Goal: Information Seeking & Learning: Learn about a topic

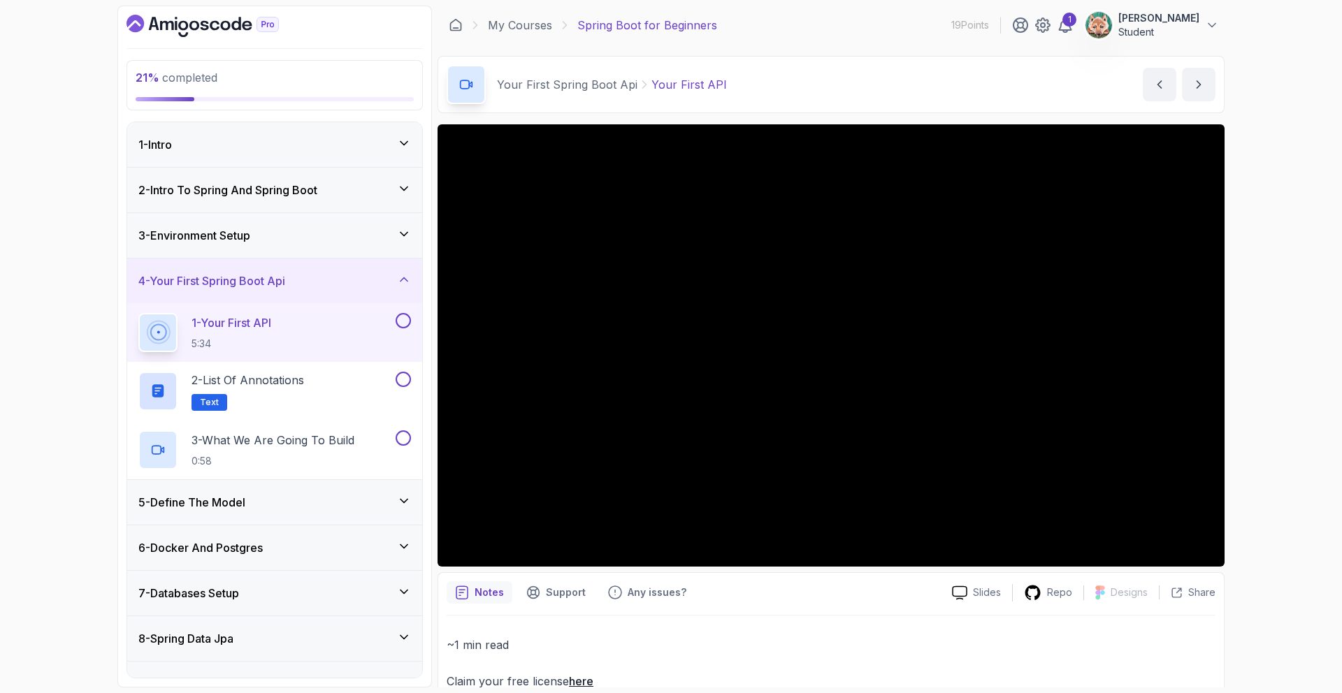
click at [271, 326] on p "1 - Your First API" at bounding box center [232, 323] width 80 height 17
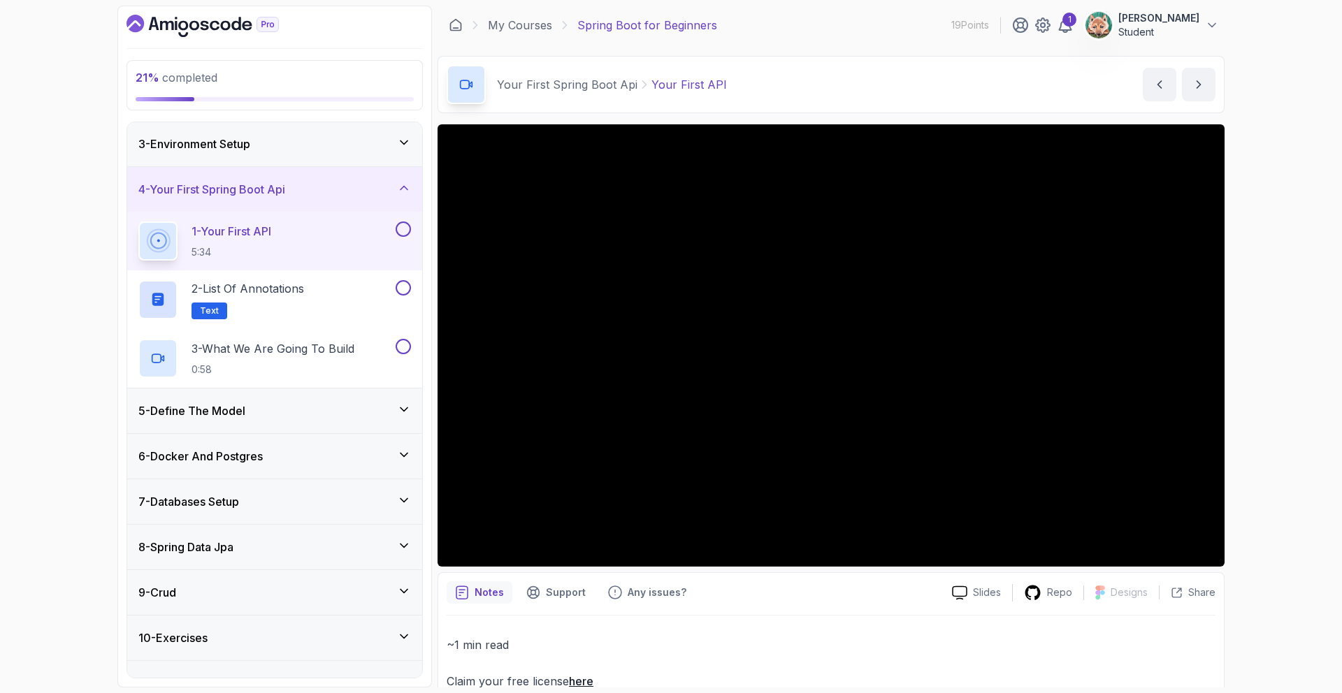
scroll to position [117, 0]
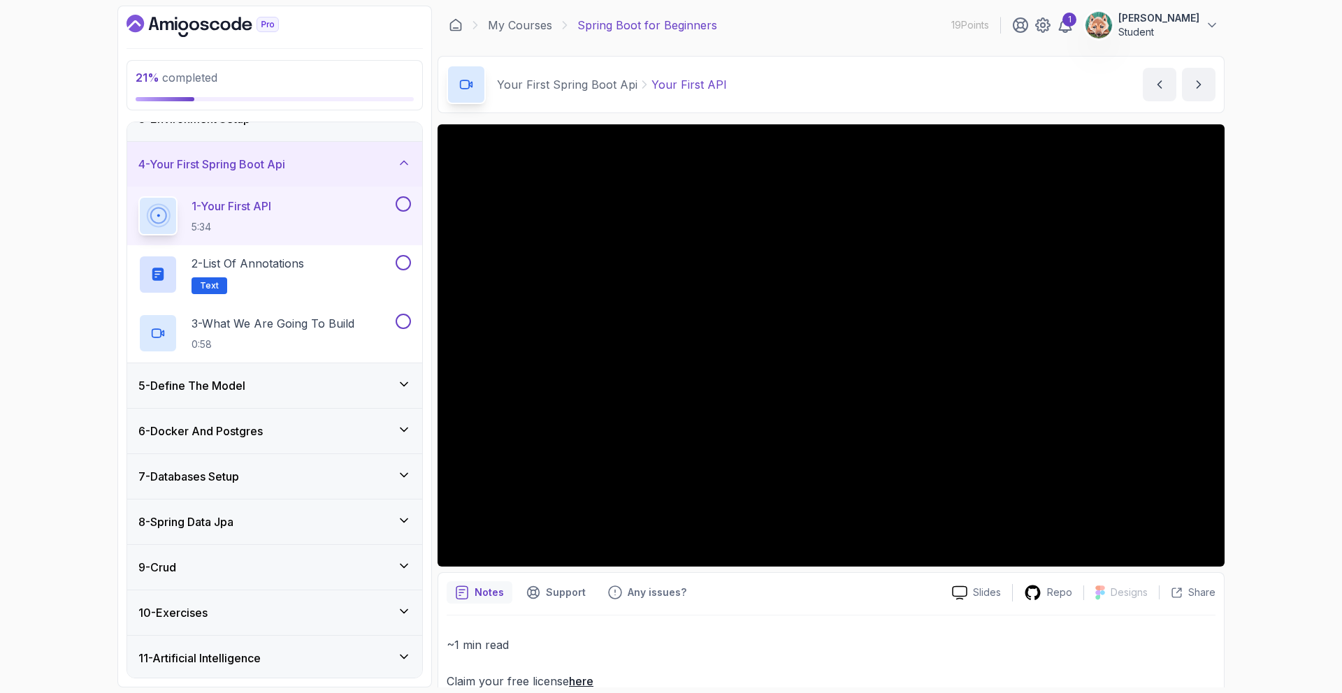
click at [247, 394] on div "5 - Define The Model" at bounding box center [274, 385] width 295 height 45
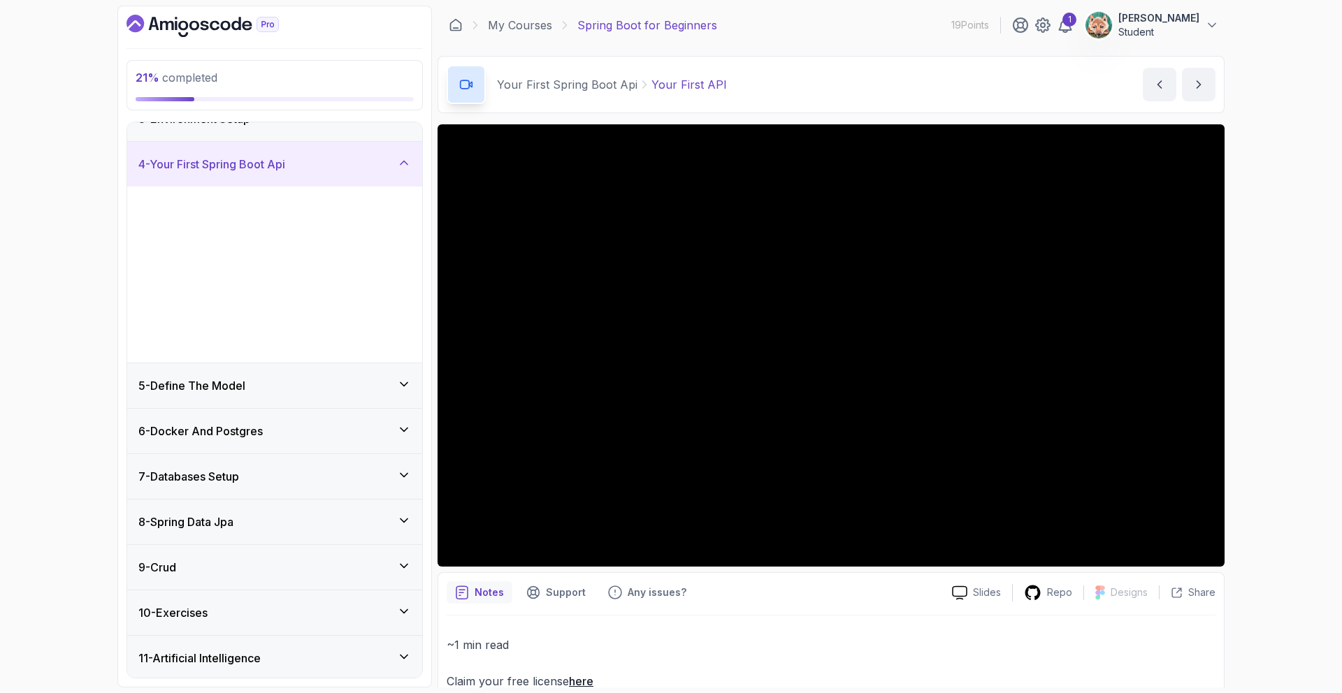
scroll to position [0, 0]
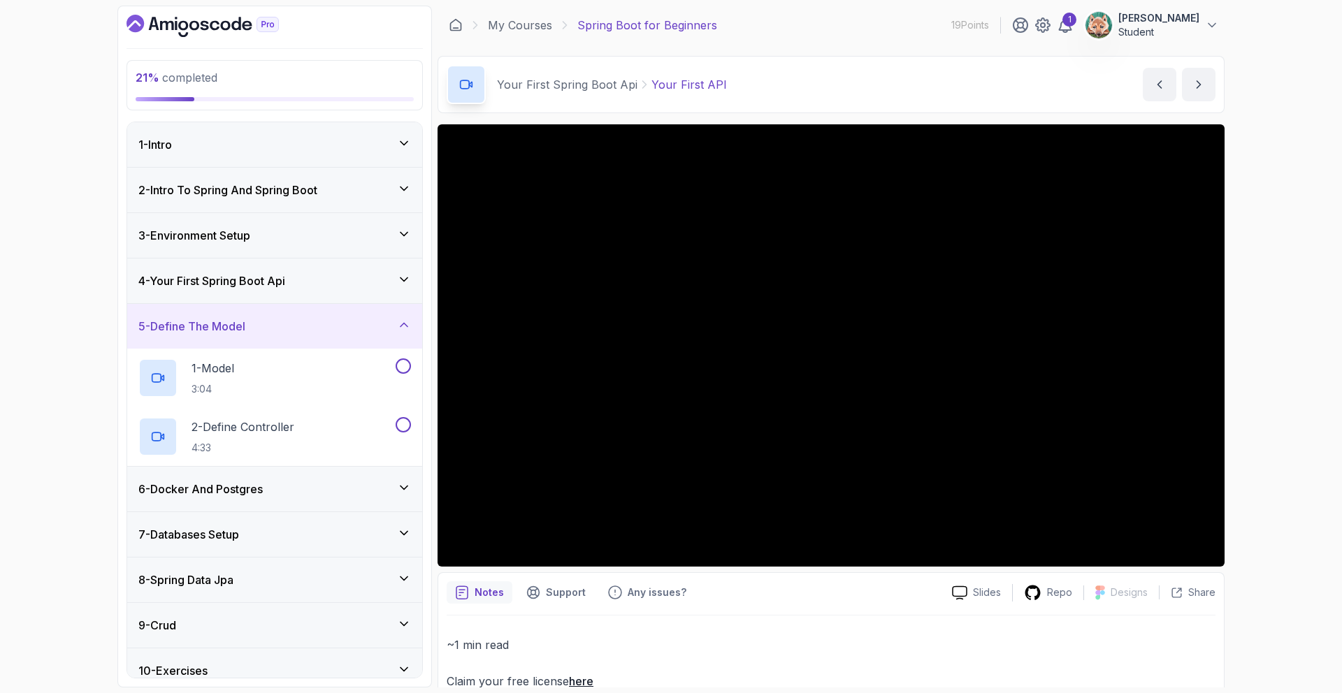
click at [260, 341] on div "5 - Define The Model" at bounding box center [274, 326] width 295 height 45
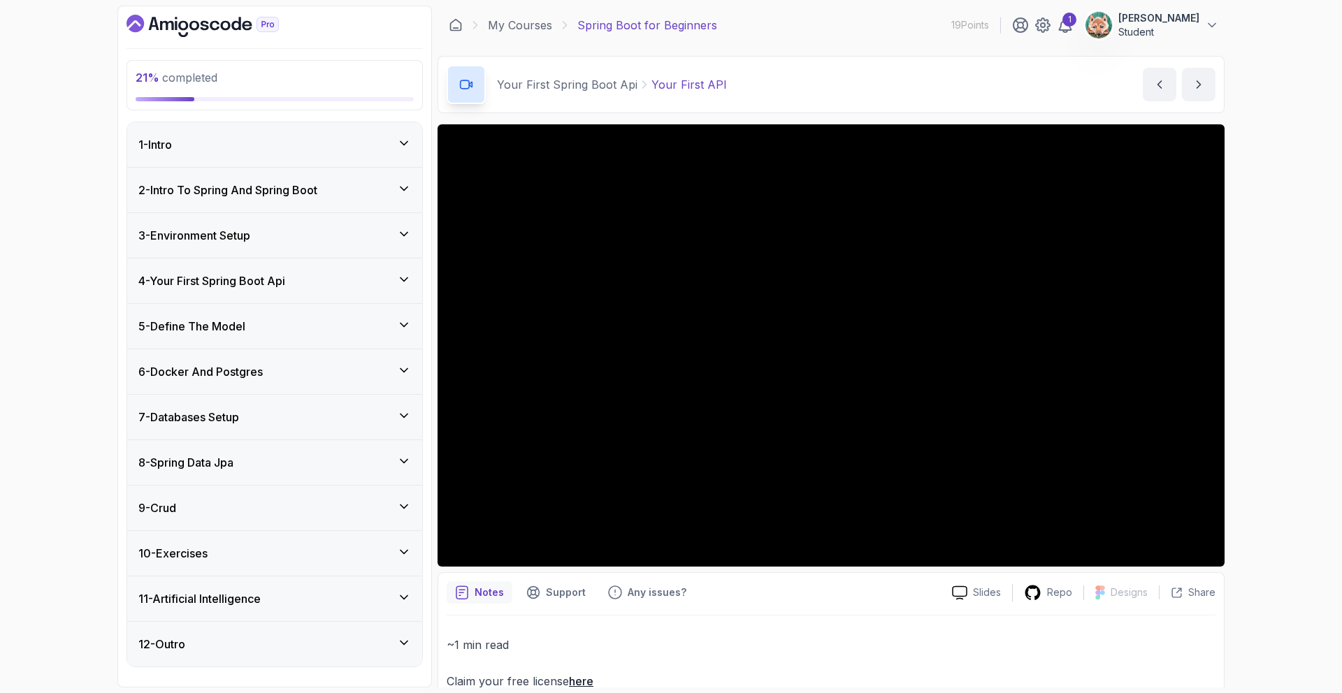
click at [238, 381] on div "6 - Docker And Postgres" at bounding box center [274, 371] width 295 height 45
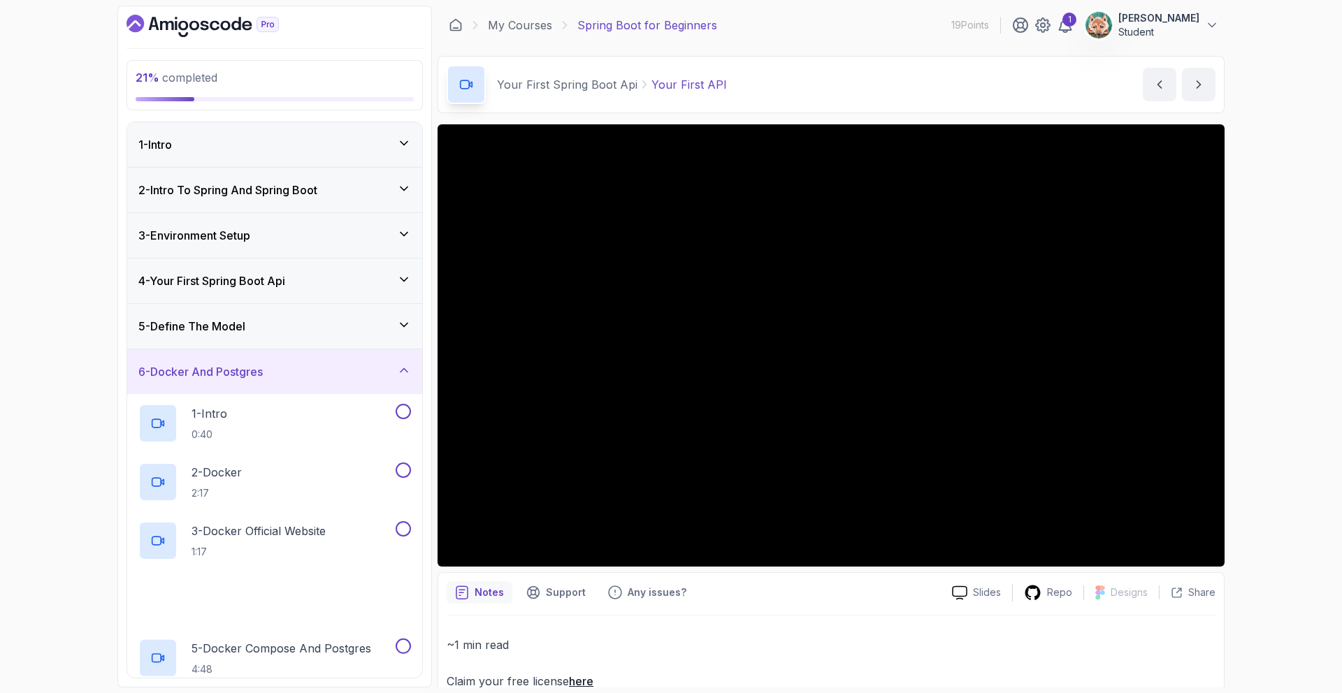
click at [247, 379] on h3 "6 - Docker And Postgres" at bounding box center [200, 371] width 124 height 17
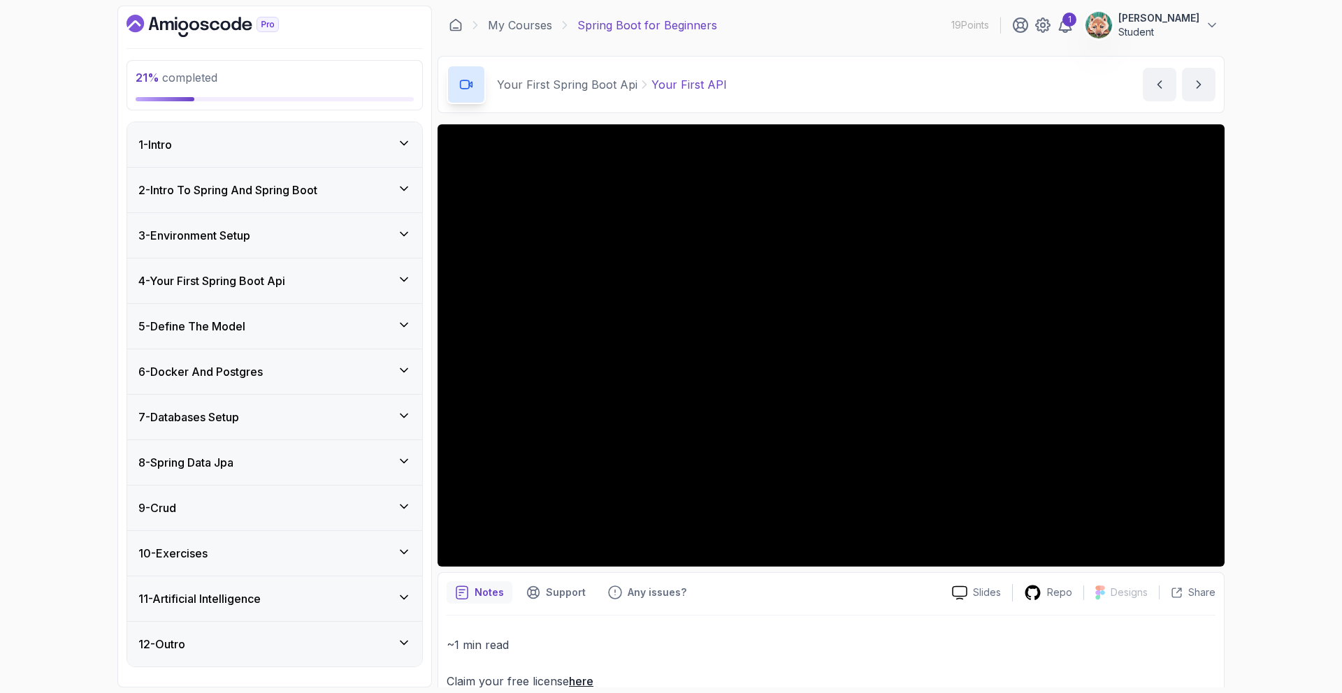
click at [164, 24] on icon "Dashboard" at bounding box center [203, 26] width 152 height 22
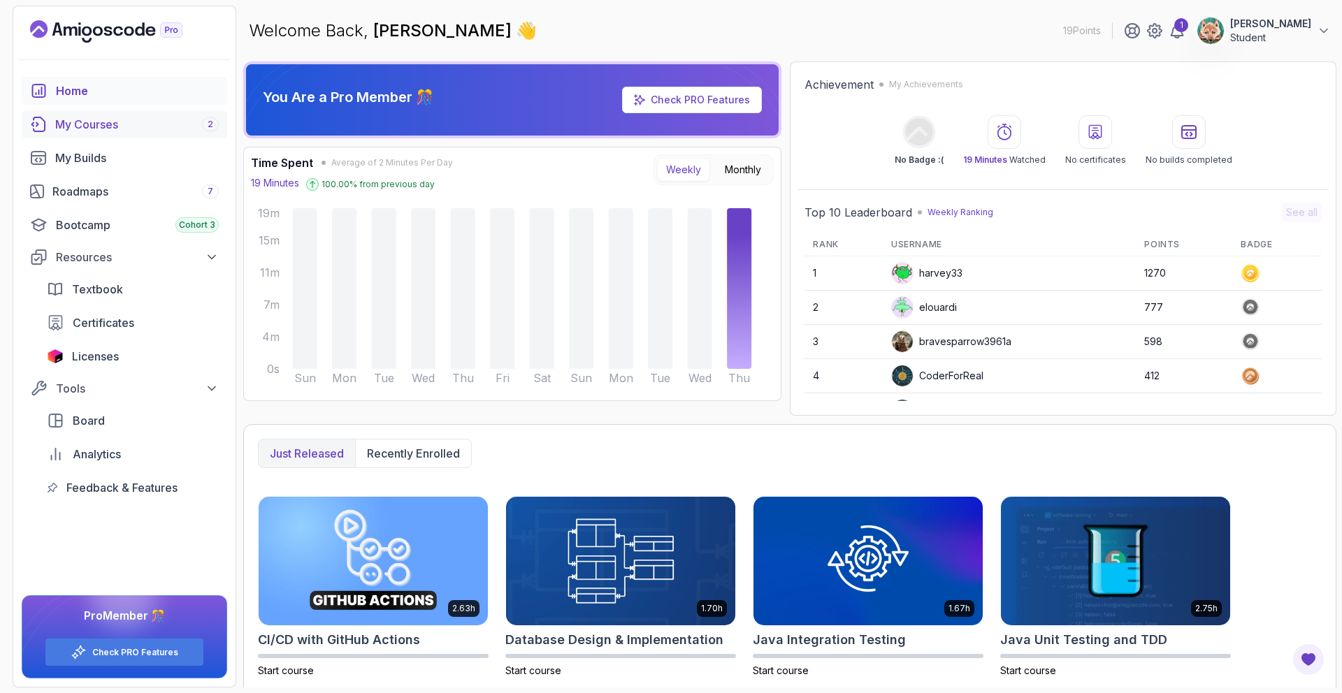
click at [110, 124] on div "My Courses 2" at bounding box center [137, 124] width 164 height 17
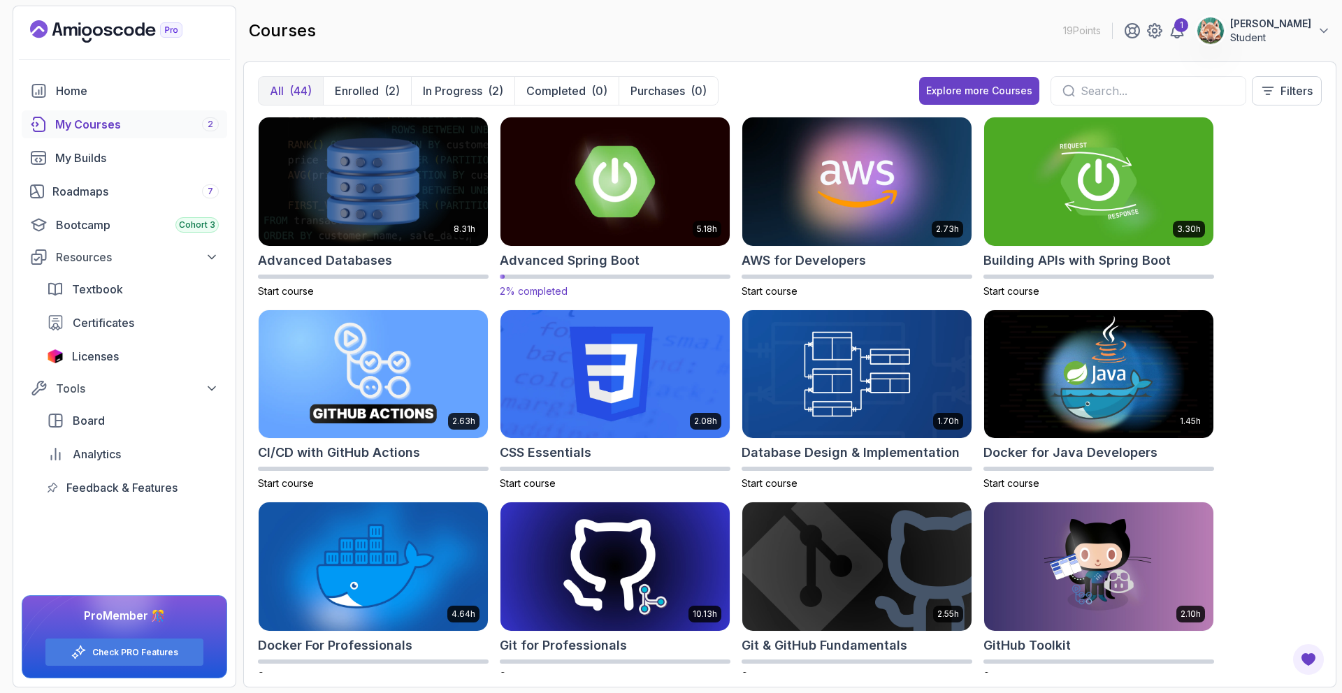
click at [636, 185] on img at bounding box center [615, 181] width 240 height 135
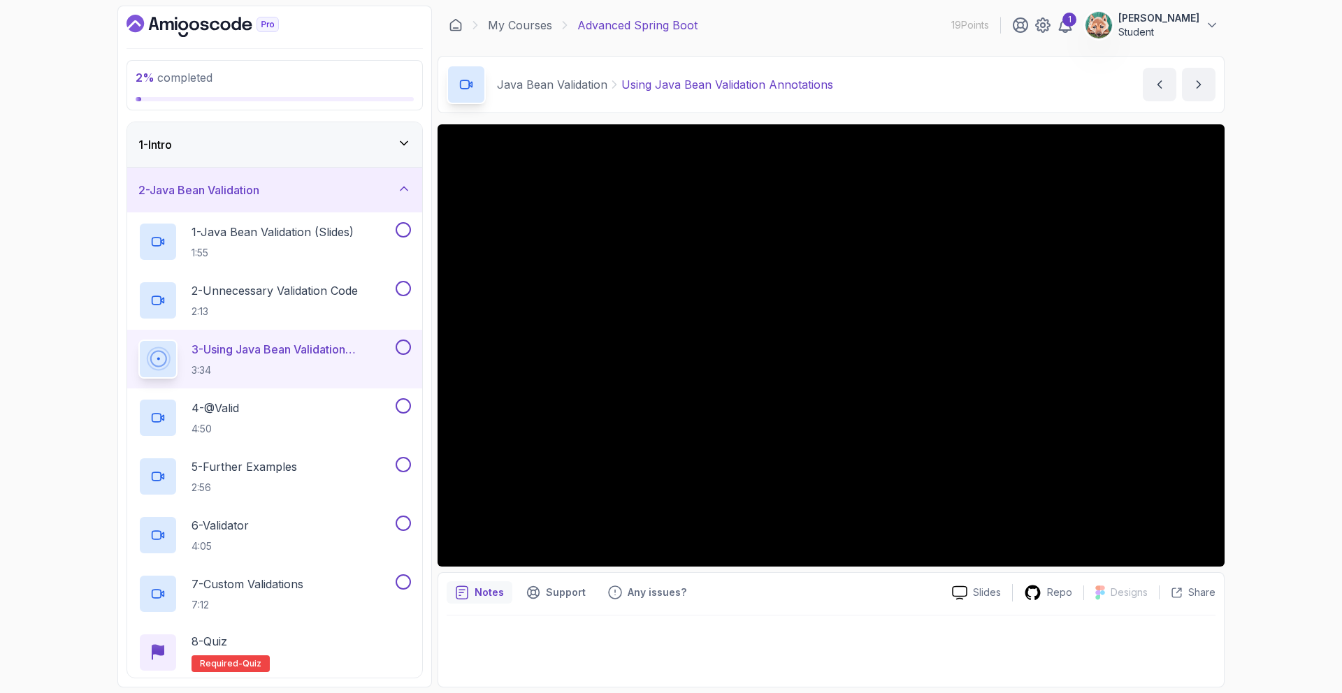
click at [243, 150] on div "1 - Intro" at bounding box center [274, 144] width 273 height 17
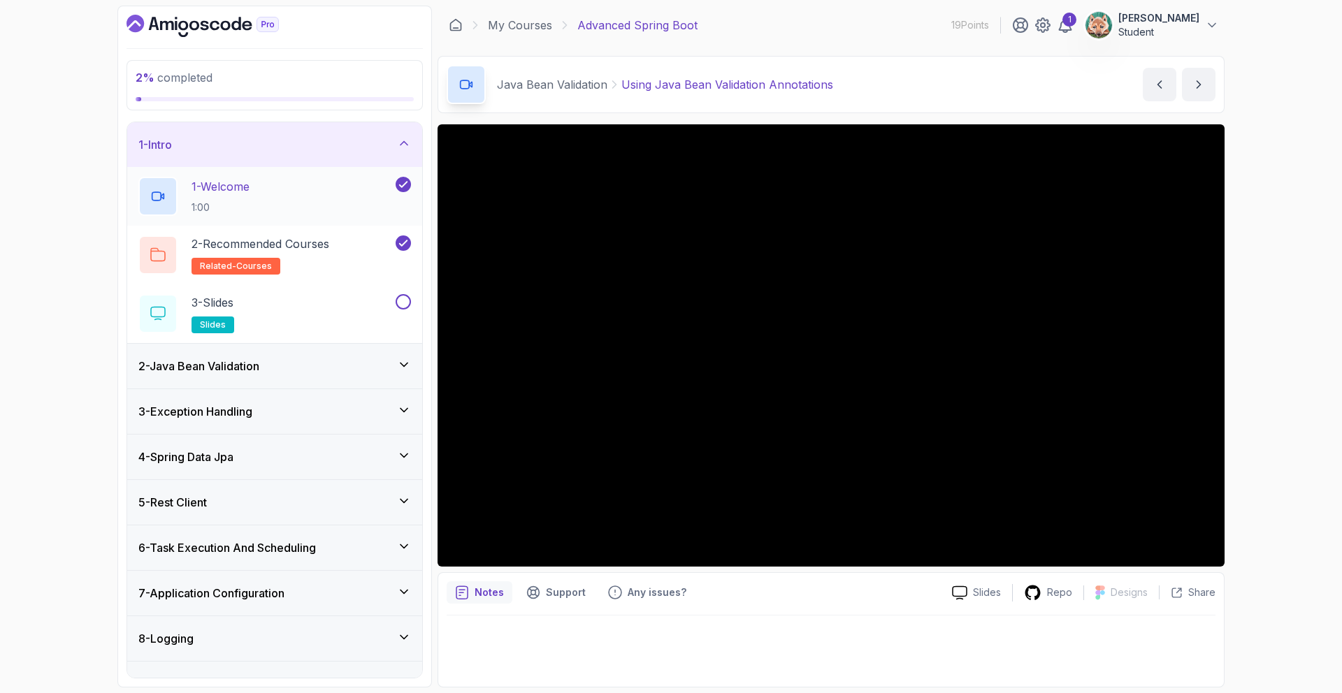
click at [257, 185] on div "1 - Welcome 1:00" at bounding box center [265, 196] width 254 height 39
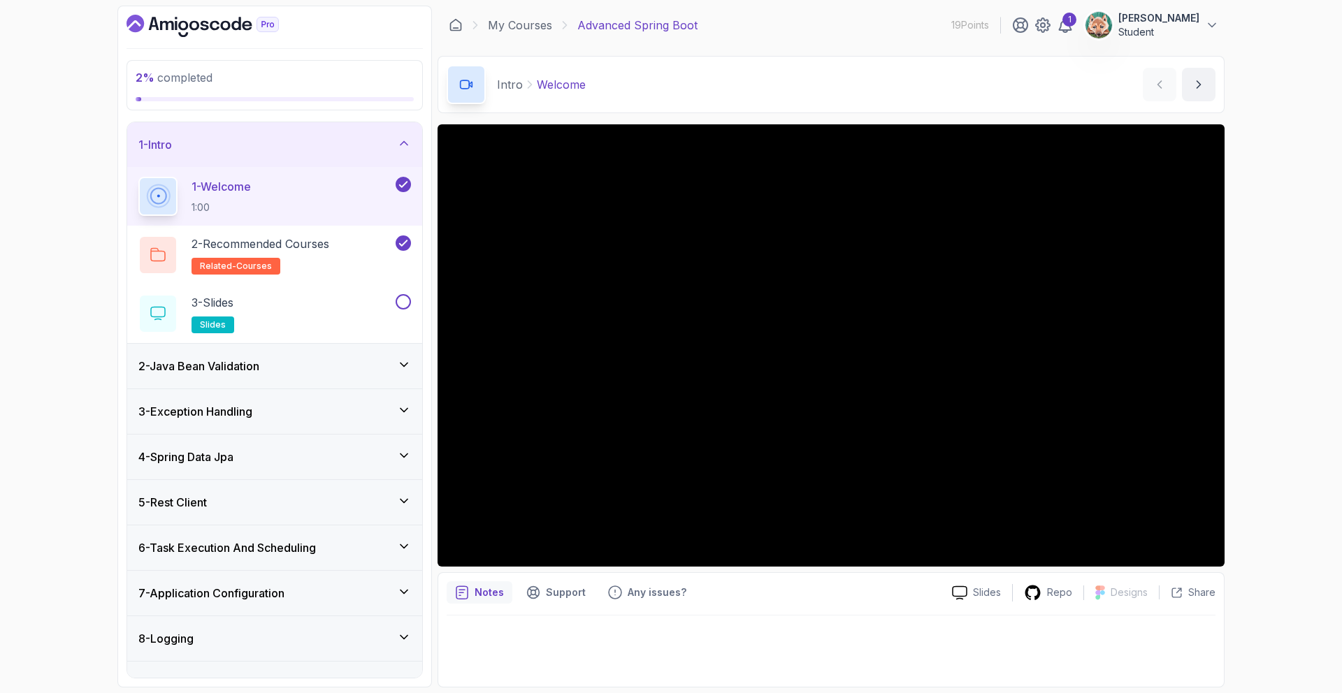
click at [259, 361] on h3 "2 - Java Bean Validation" at bounding box center [198, 366] width 121 height 17
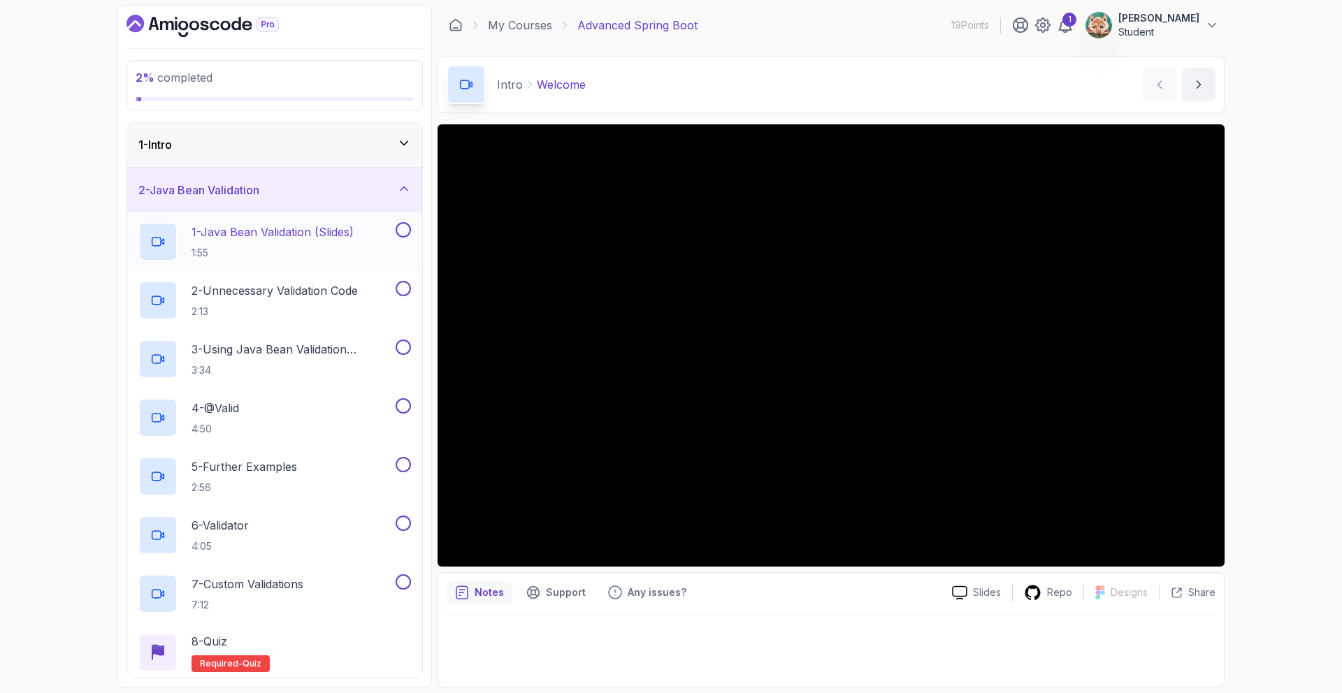
click at [256, 239] on p "1 - Java Bean Validation (Slides)" at bounding box center [273, 232] width 162 height 17
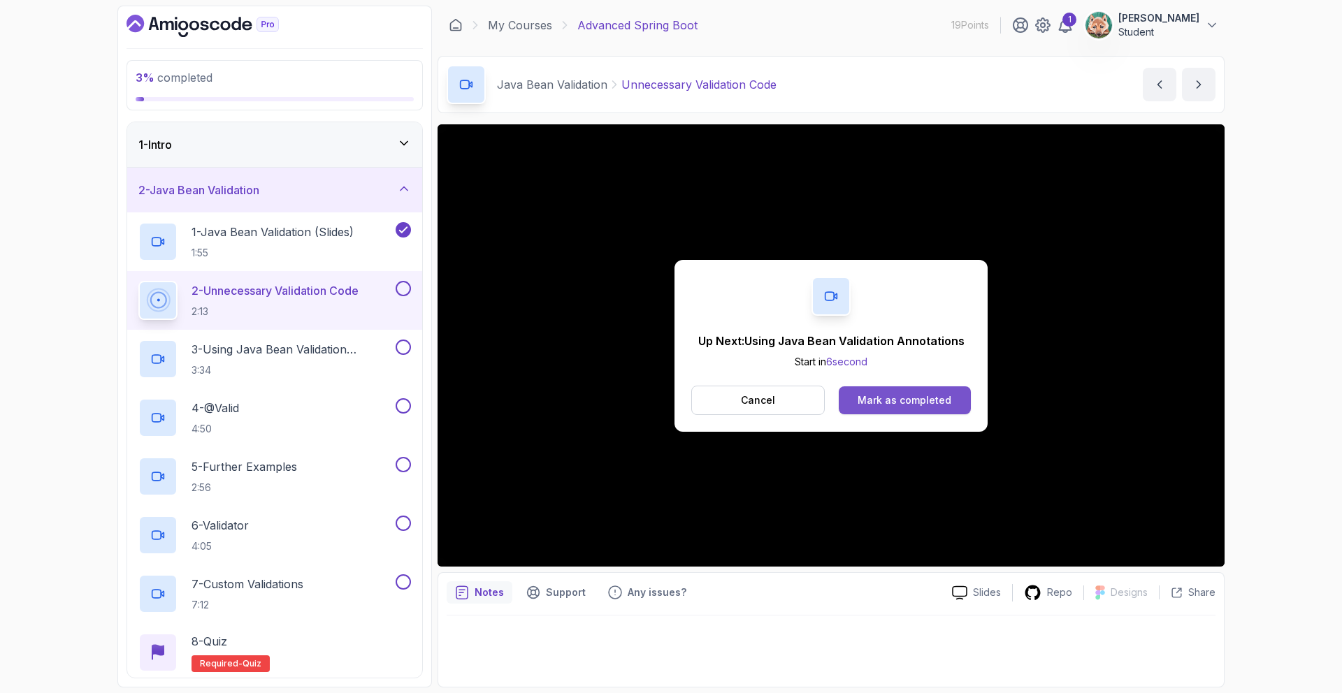
click at [927, 409] on button "Mark as completed" at bounding box center [905, 401] width 132 height 28
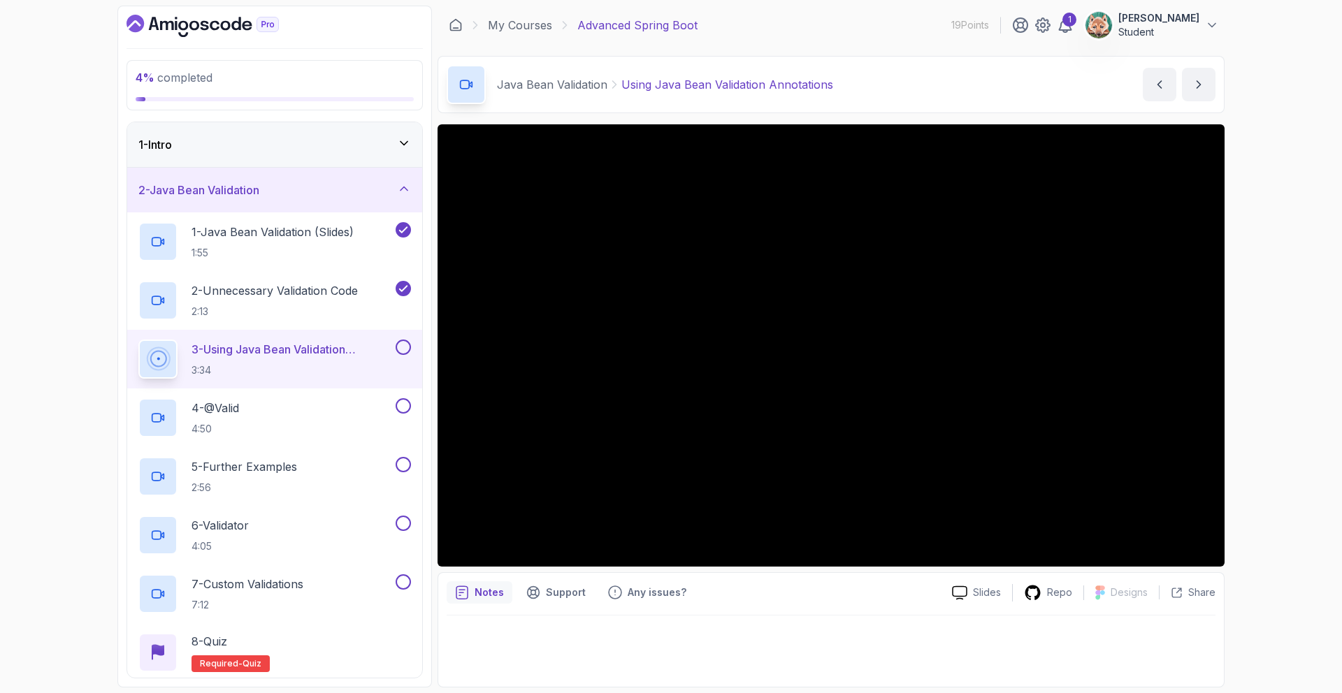
click at [865, 605] on div "Notes Support Any issues? Slides Repo Designs Design not available Share" at bounding box center [831, 629] width 787 height 115
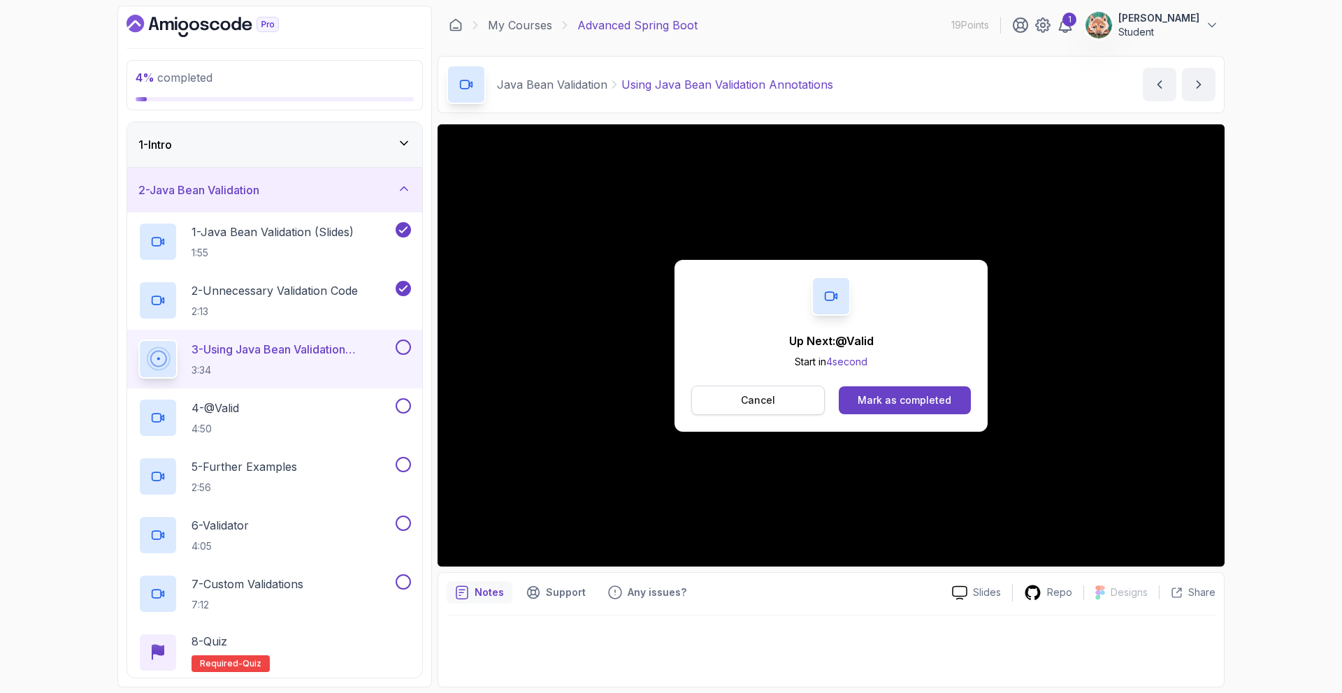
click at [783, 404] on button "Cancel" at bounding box center [757, 400] width 133 height 29
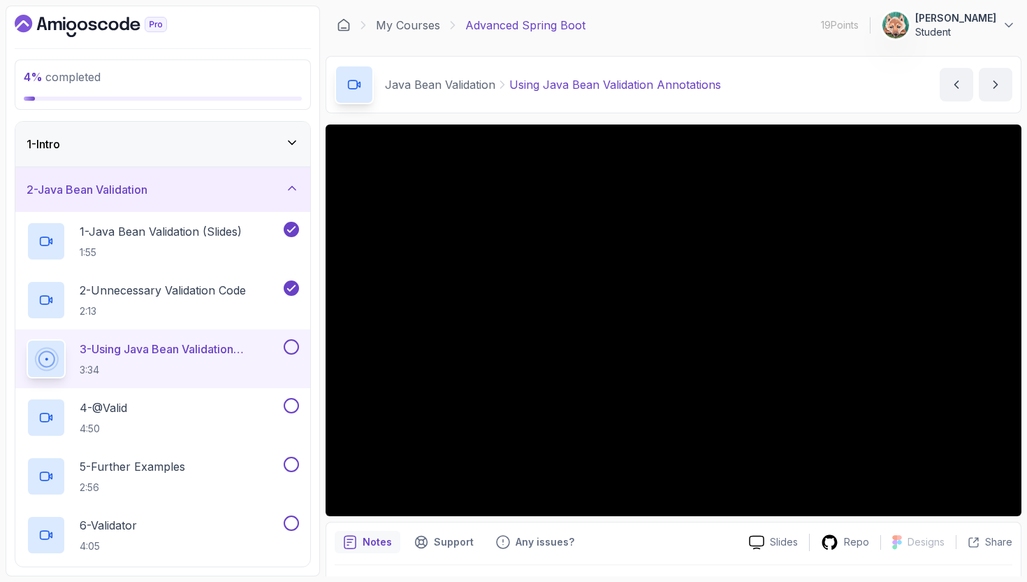
click at [292, 349] on button at bounding box center [291, 346] width 15 height 15
click at [213, 398] on div "4 - @Valid 4:50" at bounding box center [154, 417] width 254 height 39
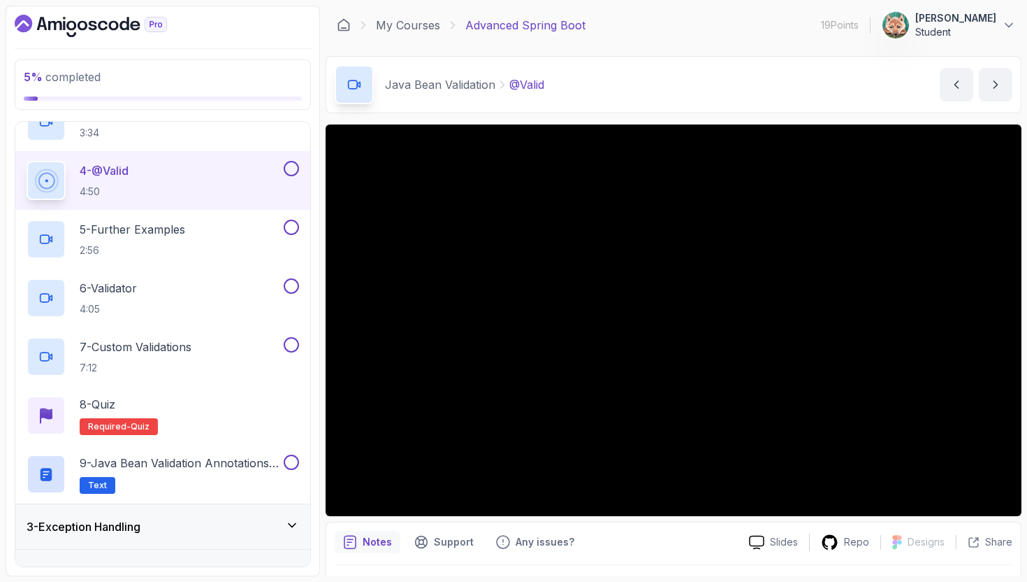
scroll to position [212, 0]
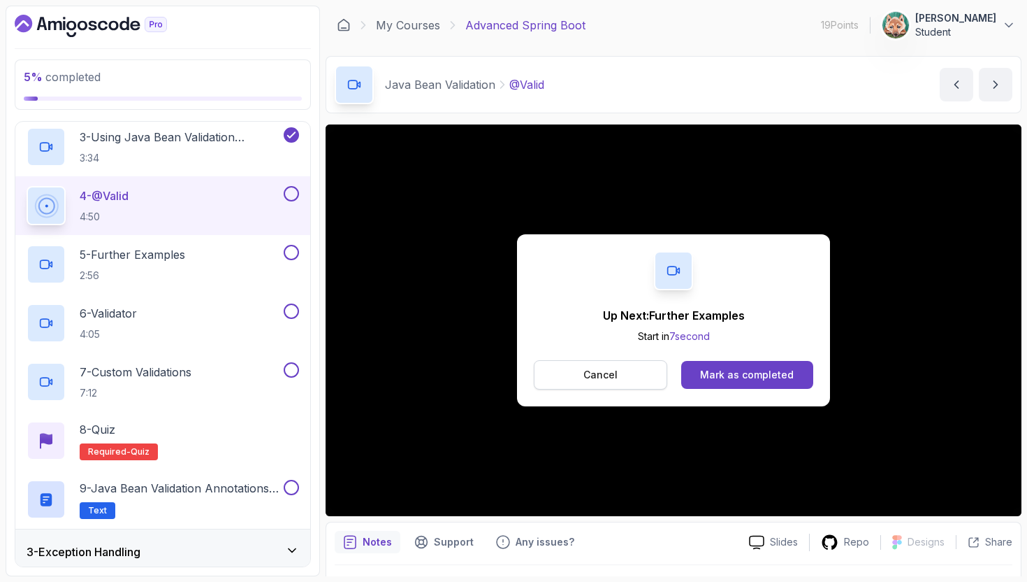
click at [630, 371] on button "Cancel" at bounding box center [600, 374] width 133 height 29
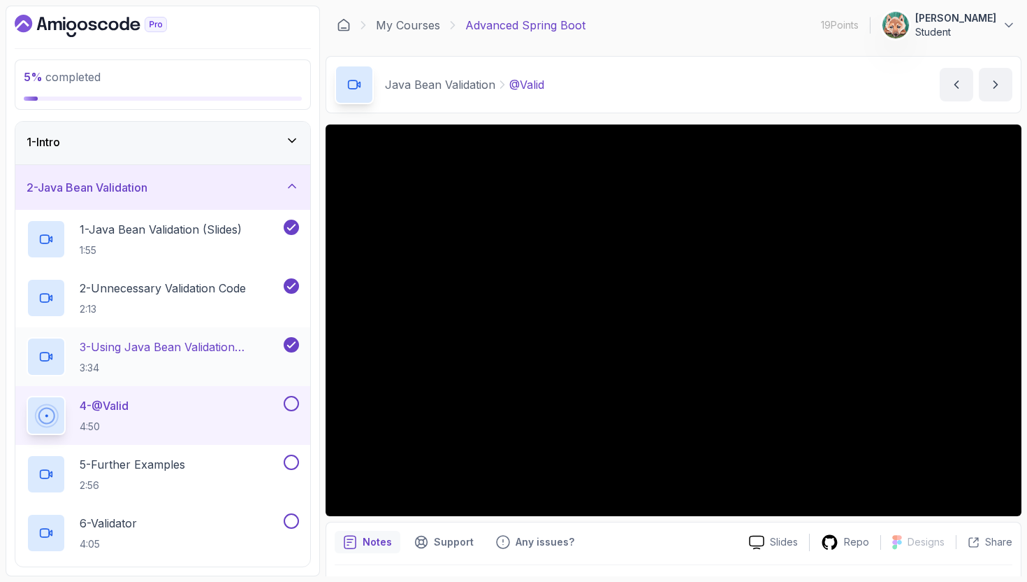
scroll to position [3, 0]
click at [290, 400] on button at bounding box center [291, 402] width 15 height 15
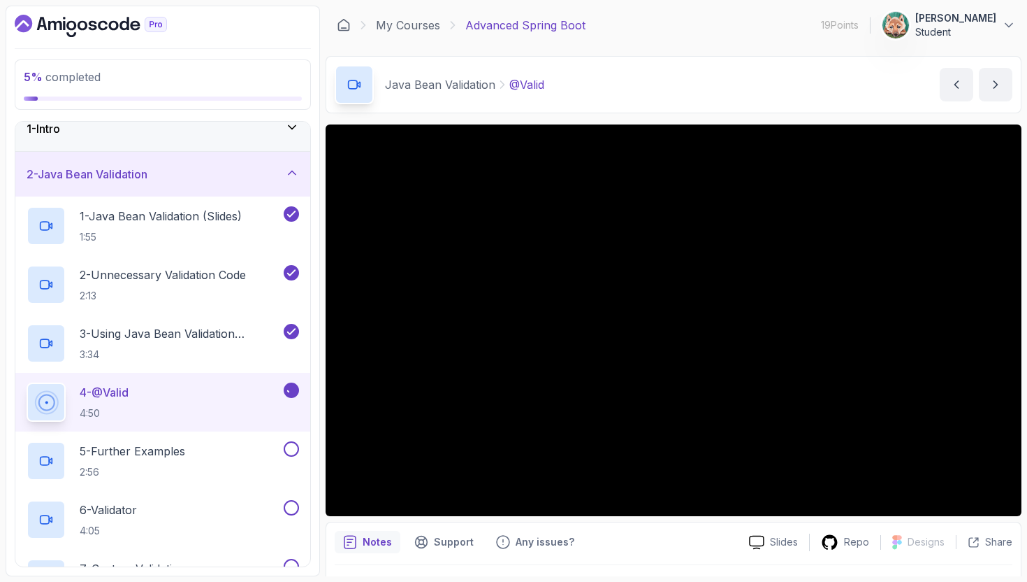
scroll to position [30, 0]
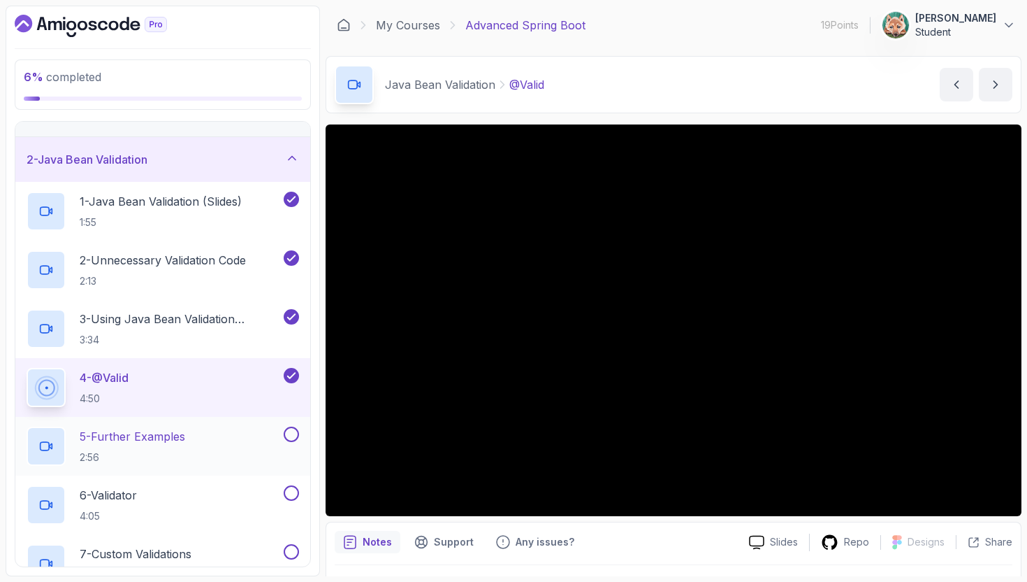
click at [211, 436] on div "5 - Further Examples 2:56" at bounding box center [154, 445] width 254 height 39
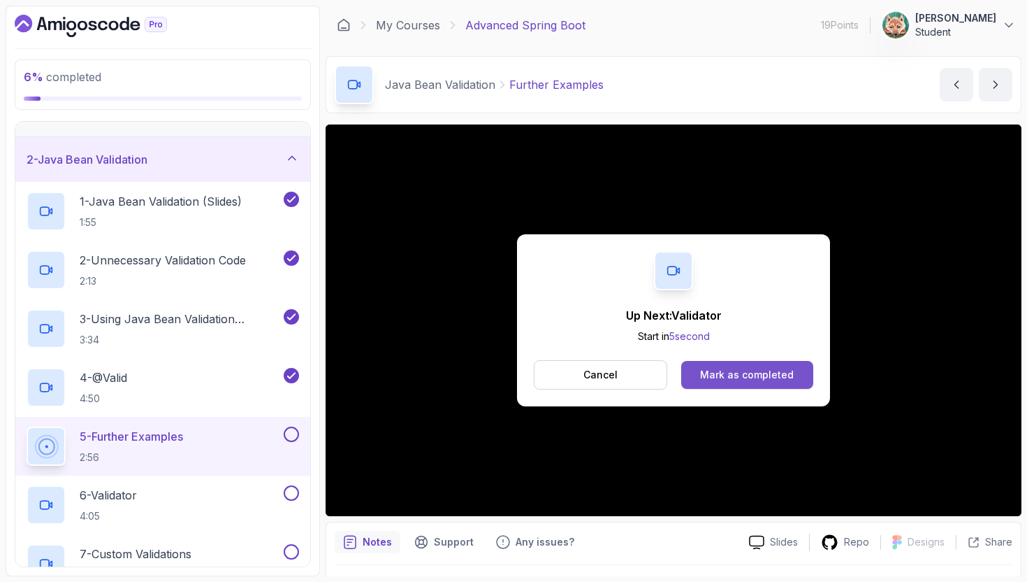
click at [744, 378] on div "Mark as completed" at bounding box center [747, 375] width 94 height 14
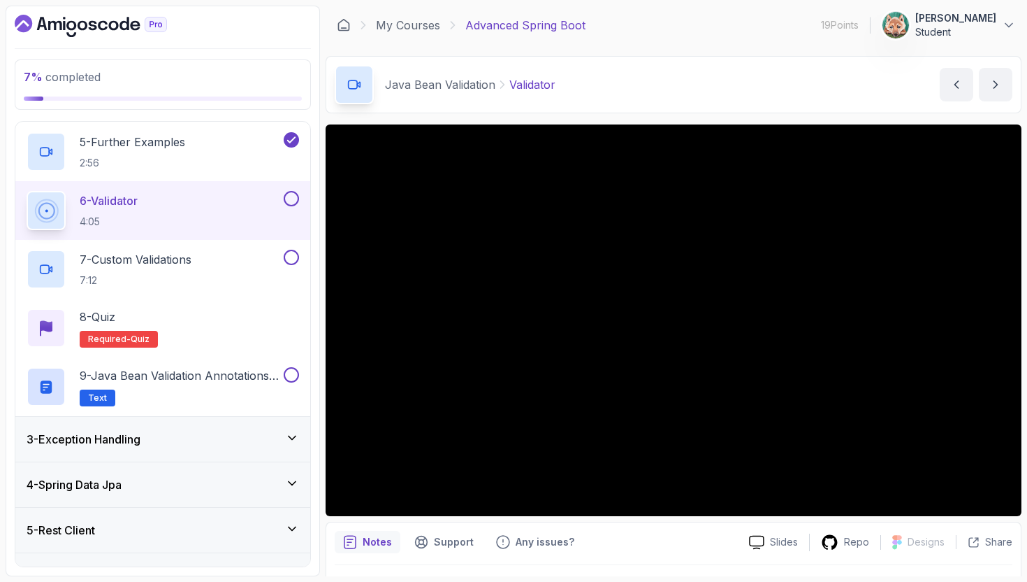
scroll to position [296, 0]
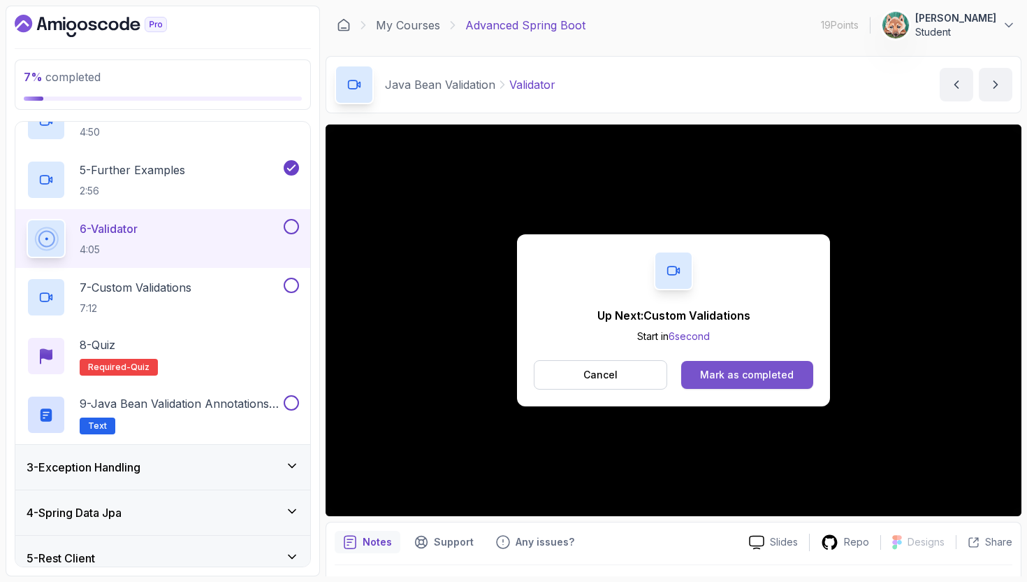
click at [746, 373] on div "Mark as completed" at bounding box center [747, 375] width 94 height 14
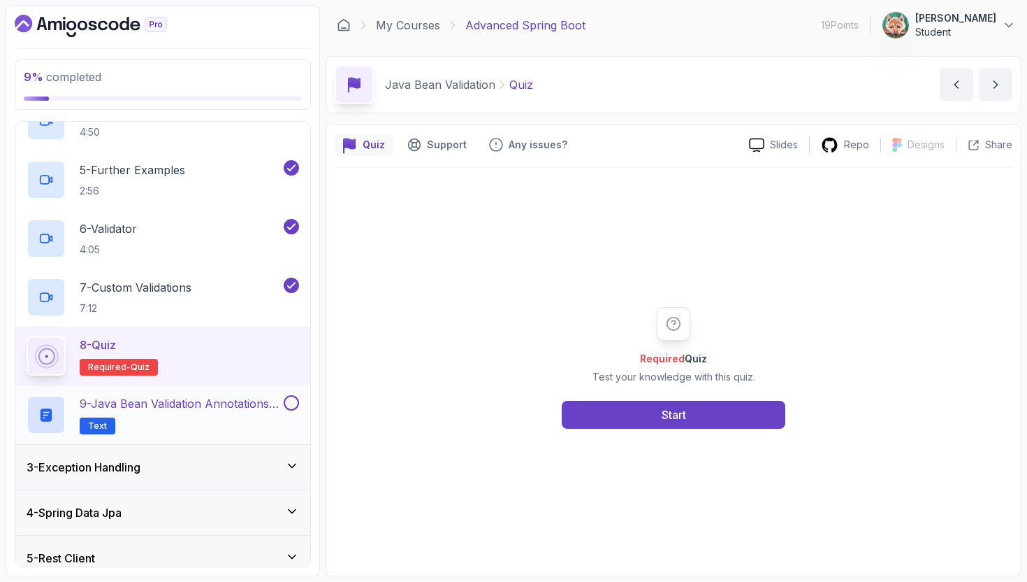
click at [132, 404] on p "9 - Java Bean Validation Annotations Cheat Sheet" at bounding box center [180, 403] width 201 height 17
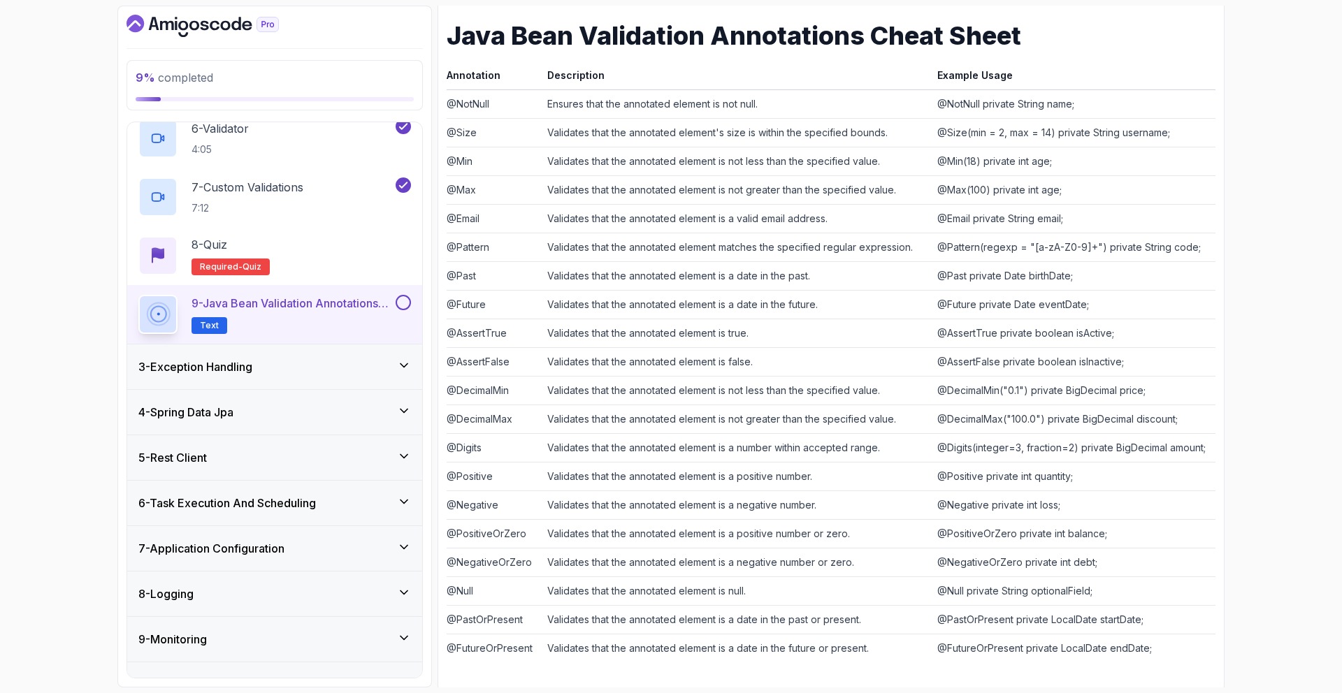
scroll to position [205, 0]
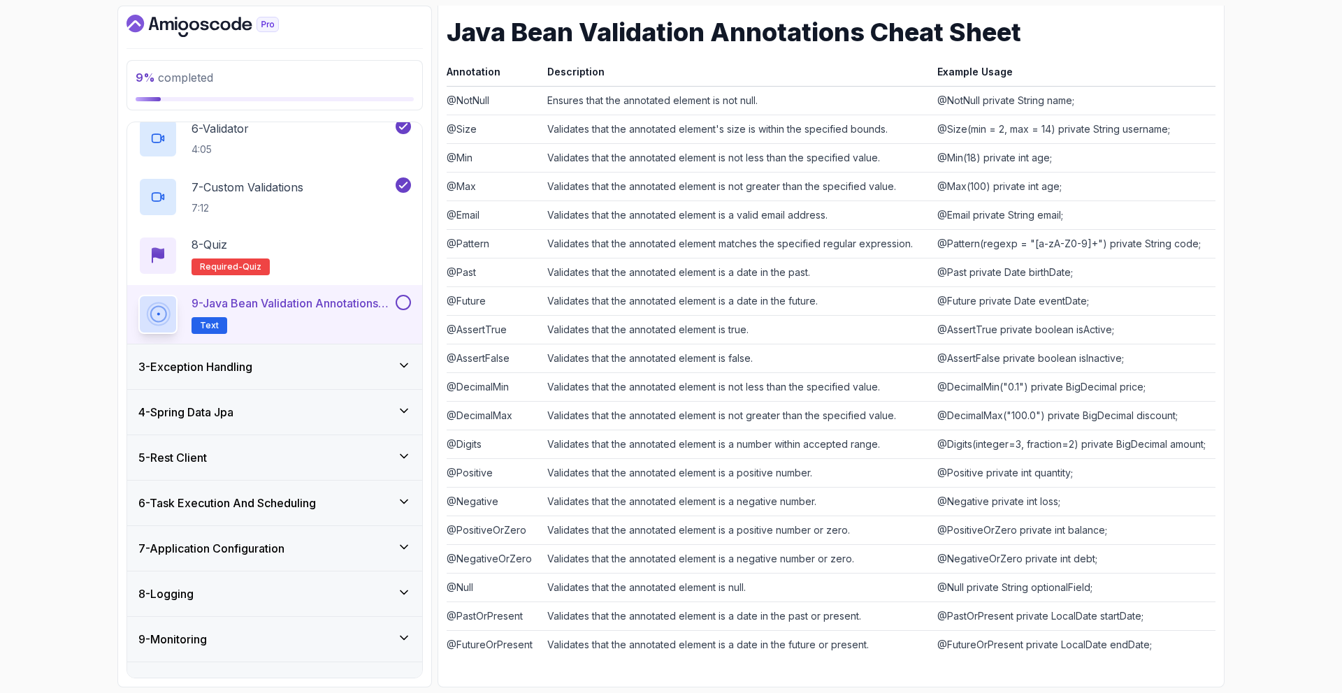
click at [258, 375] on div "3 - Exception Handling" at bounding box center [274, 367] width 295 height 45
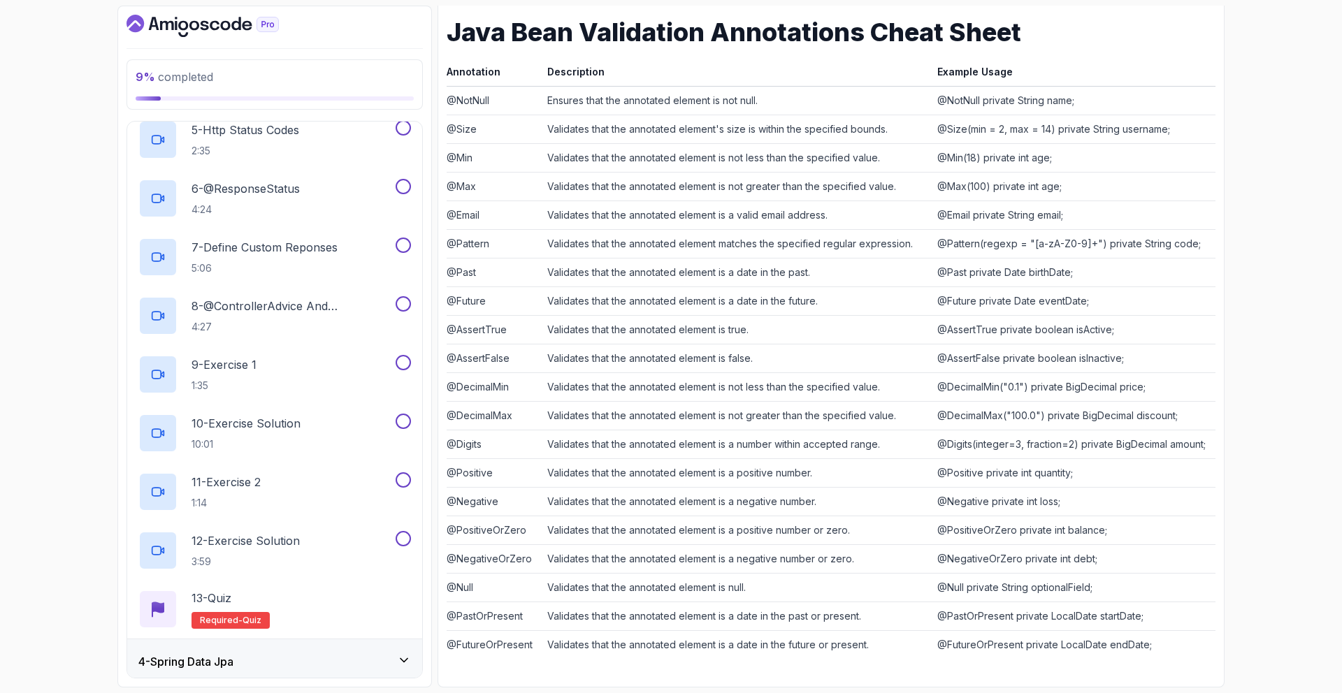
scroll to position [0, 0]
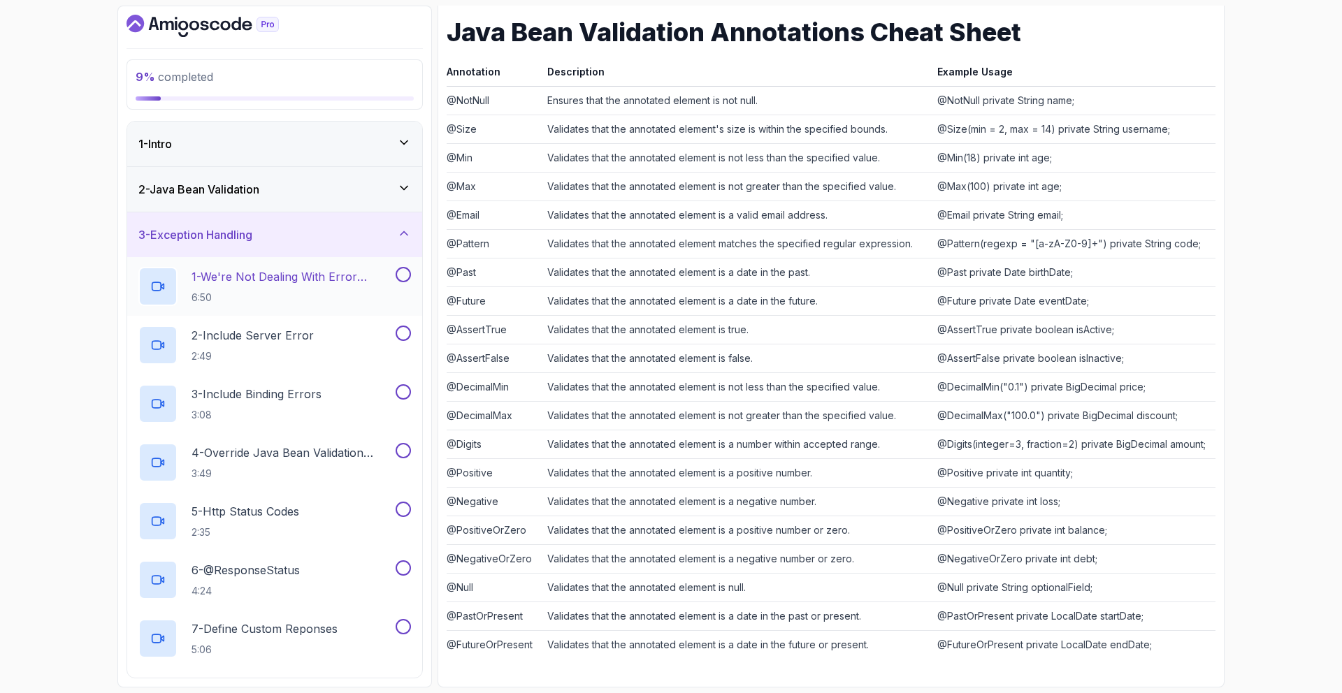
click at [305, 278] on p "1 - We're Not Dealing With Error Properply" at bounding box center [292, 276] width 201 height 17
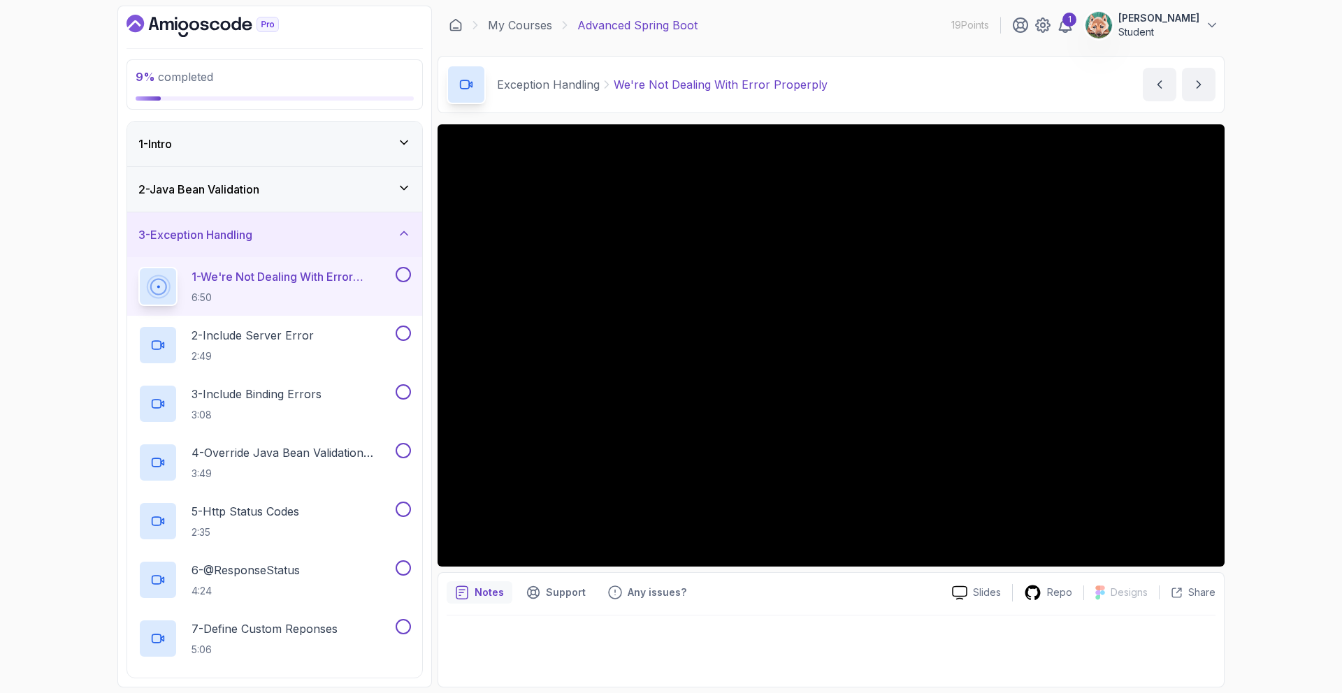
click at [777, 661] on div at bounding box center [831, 647] width 769 height 63
click at [777, 663] on div at bounding box center [831, 647] width 769 height 63
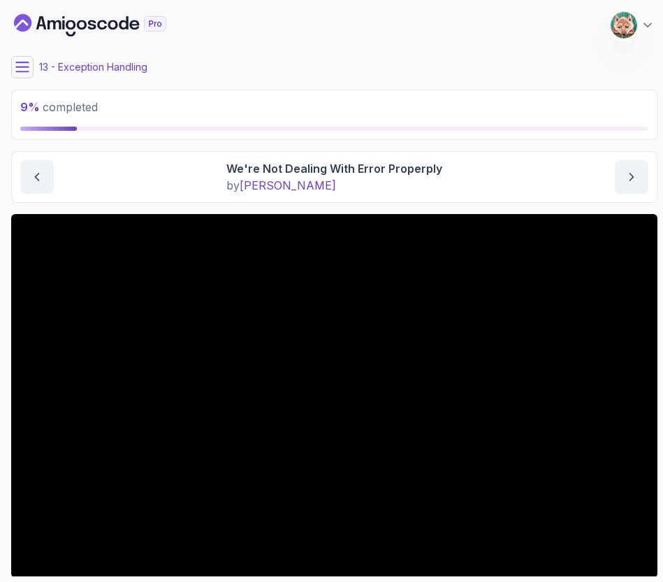
click at [371, 68] on div "13 - Exception Handling" at bounding box center [334, 67] width 647 height 22
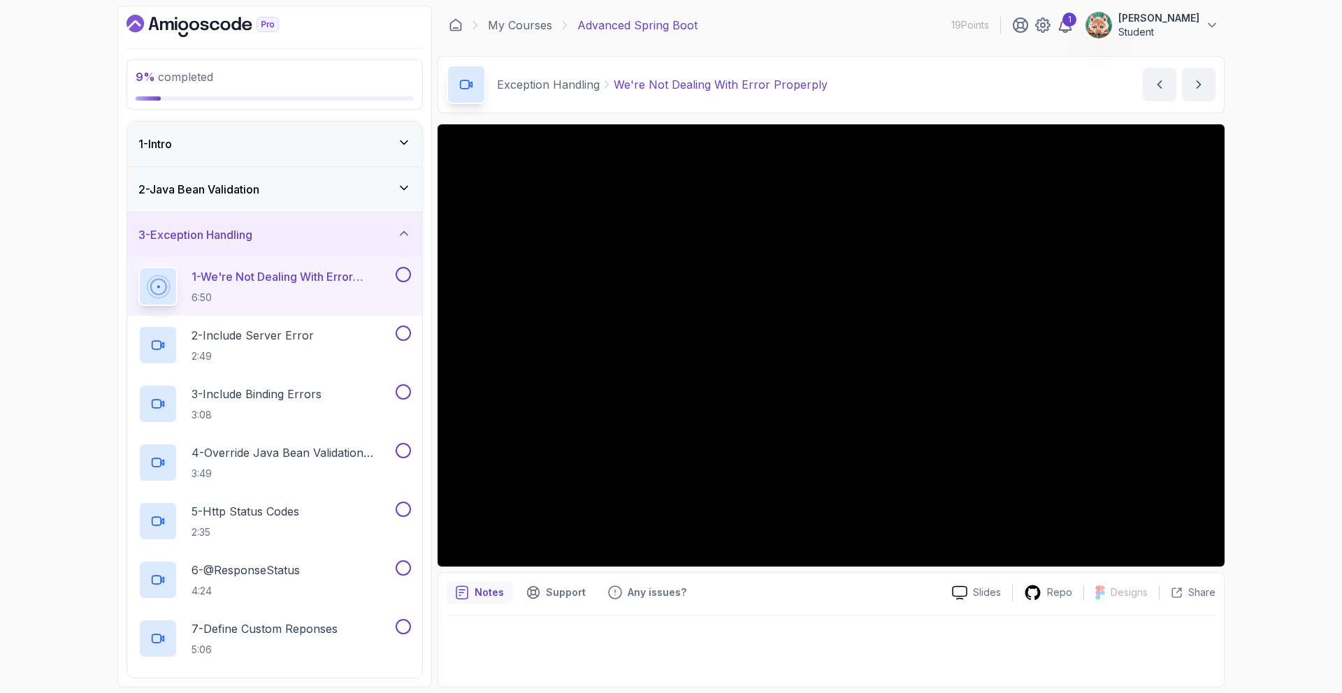
click at [1256, 434] on div "9 % completed 1 - Intro 2 - Java Bean Validation 3 - Exception Handling 1 - We'…" at bounding box center [671, 346] width 1342 height 693
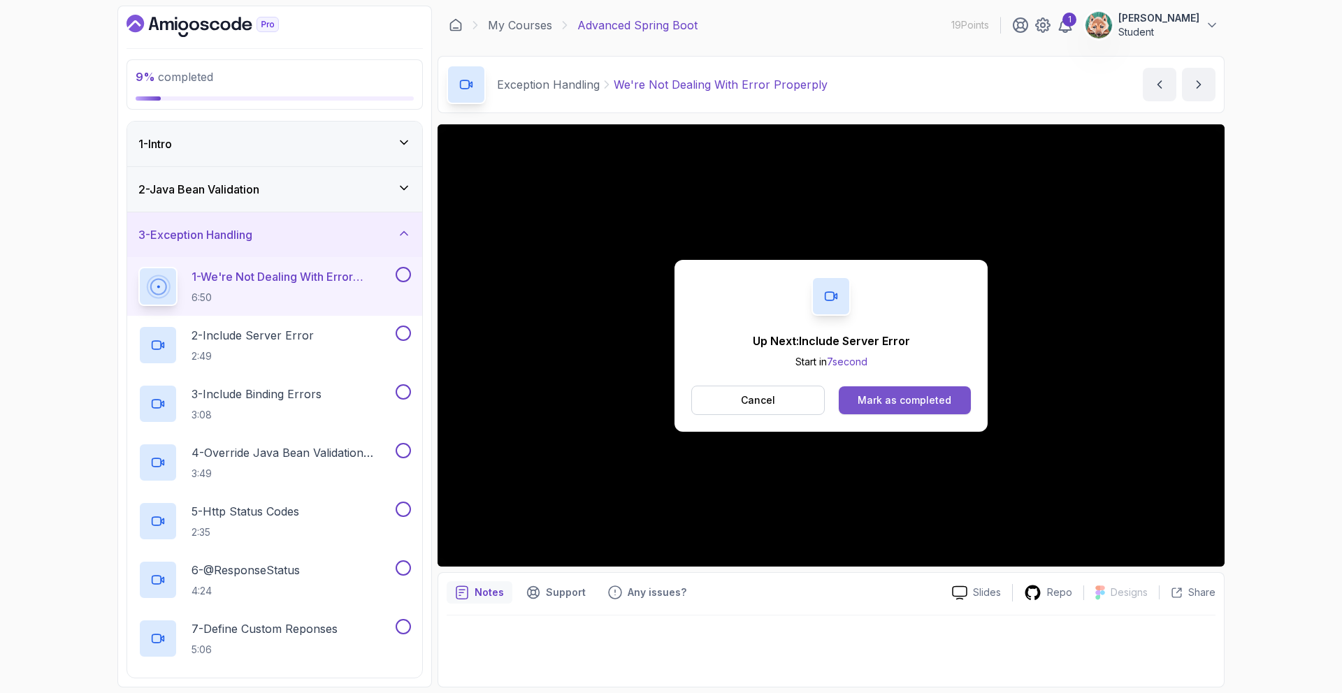
click at [853, 402] on button "Mark as completed" at bounding box center [905, 401] width 132 height 28
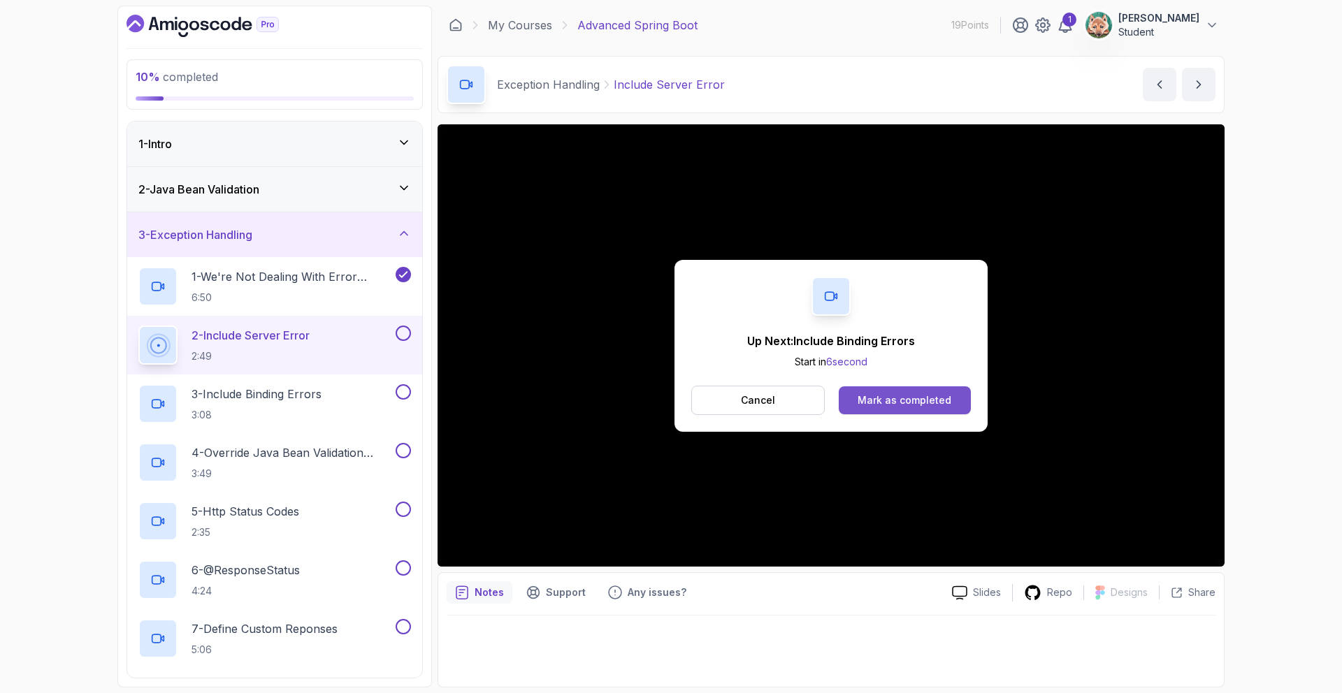
click at [906, 398] on div "Mark as completed" at bounding box center [905, 400] width 94 height 14
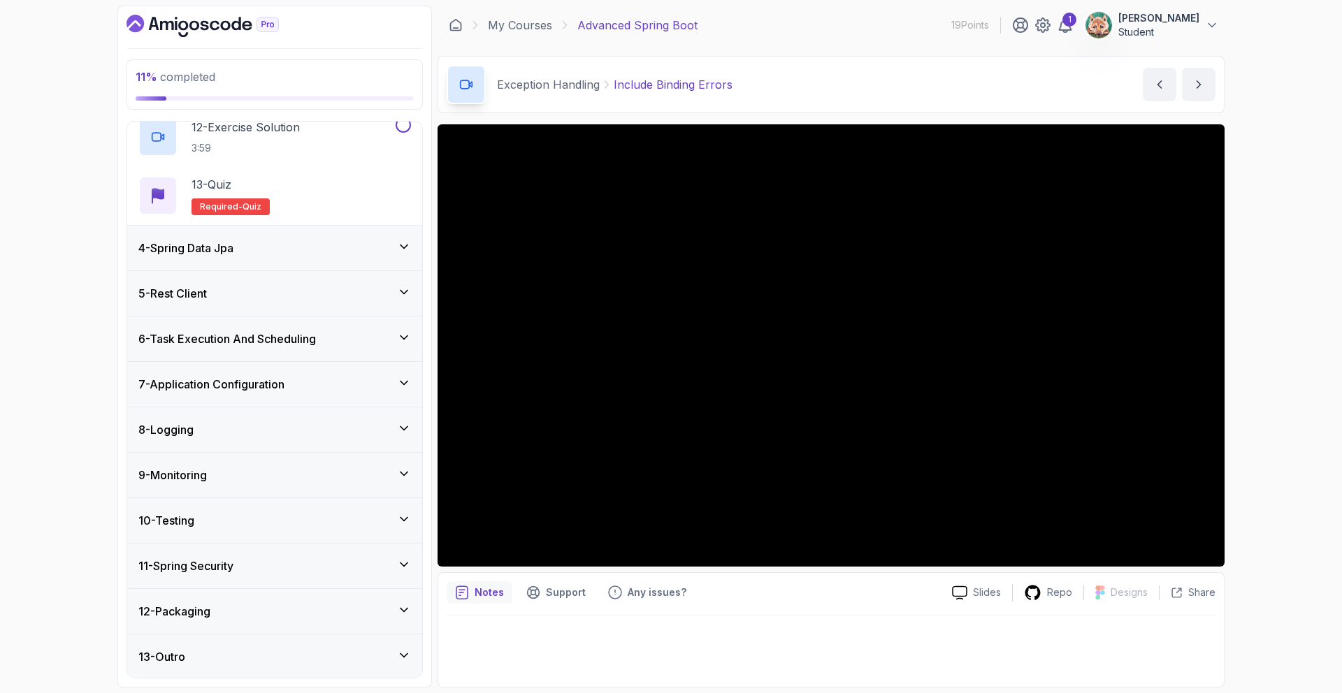
scroll to position [797, 0]
click at [219, 554] on div "11 - Spring Security" at bounding box center [274, 564] width 295 height 45
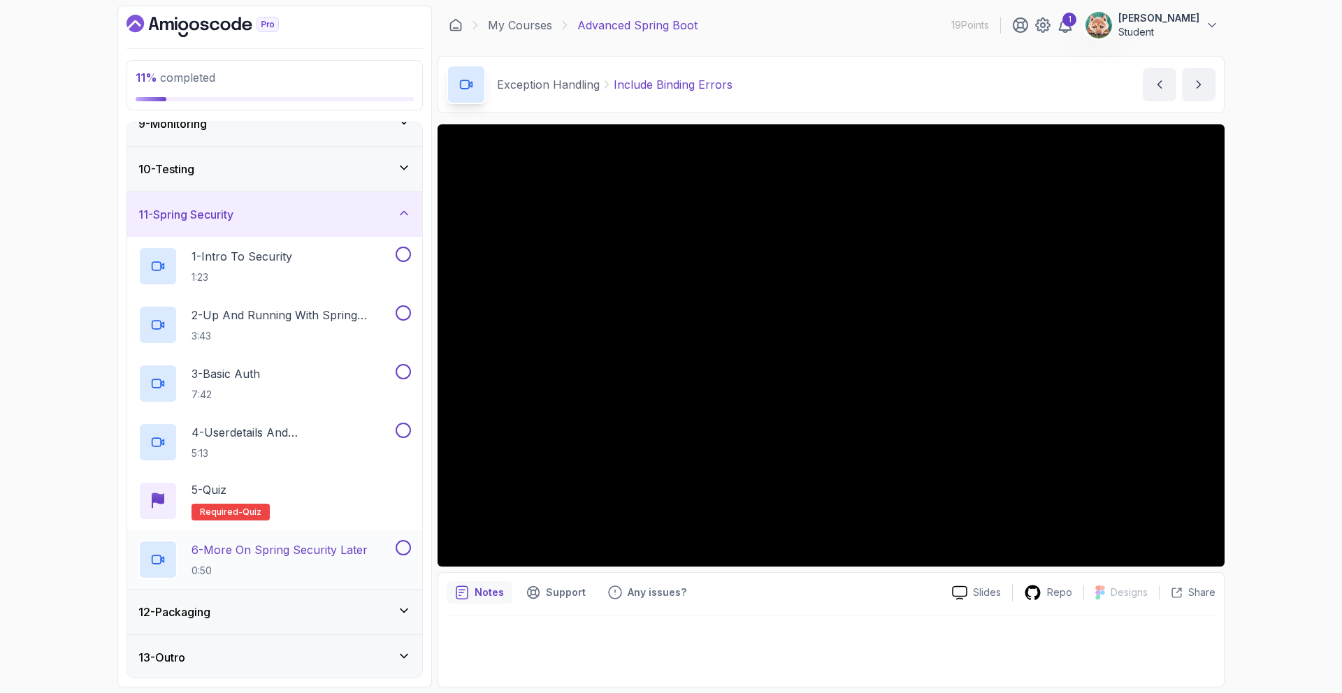
scroll to position [387, 0]
click at [289, 211] on div "11 - Spring Security" at bounding box center [274, 212] width 273 height 17
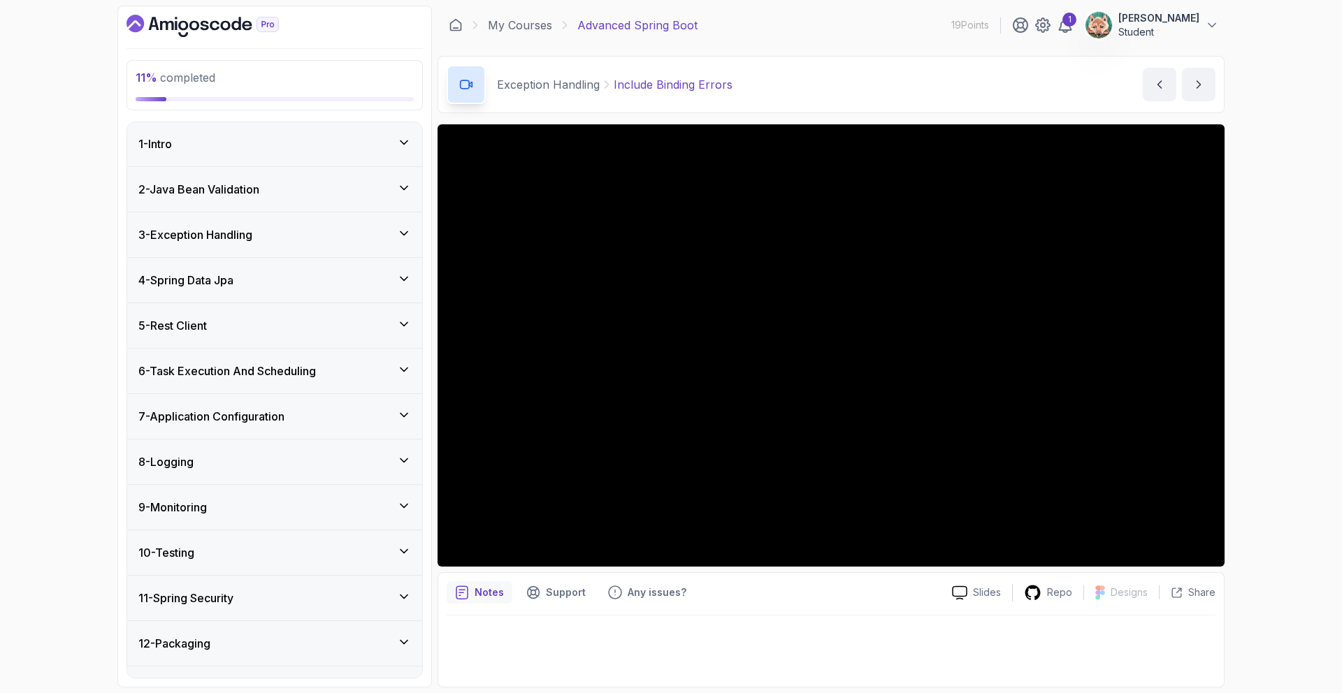
scroll to position [0, 0]
click at [241, 236] on h3 "3 - Exception Handling" at bounding box center [195, 235] width 114 height 17
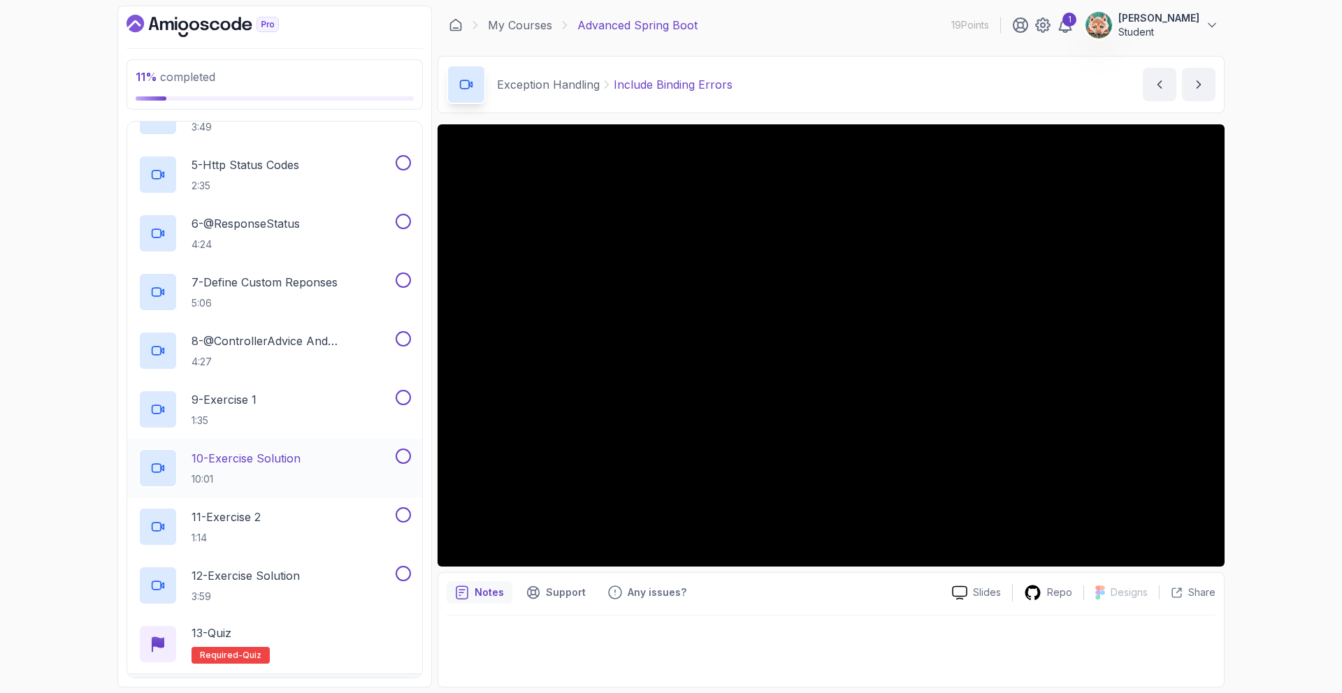
scroll to position [341, 0]
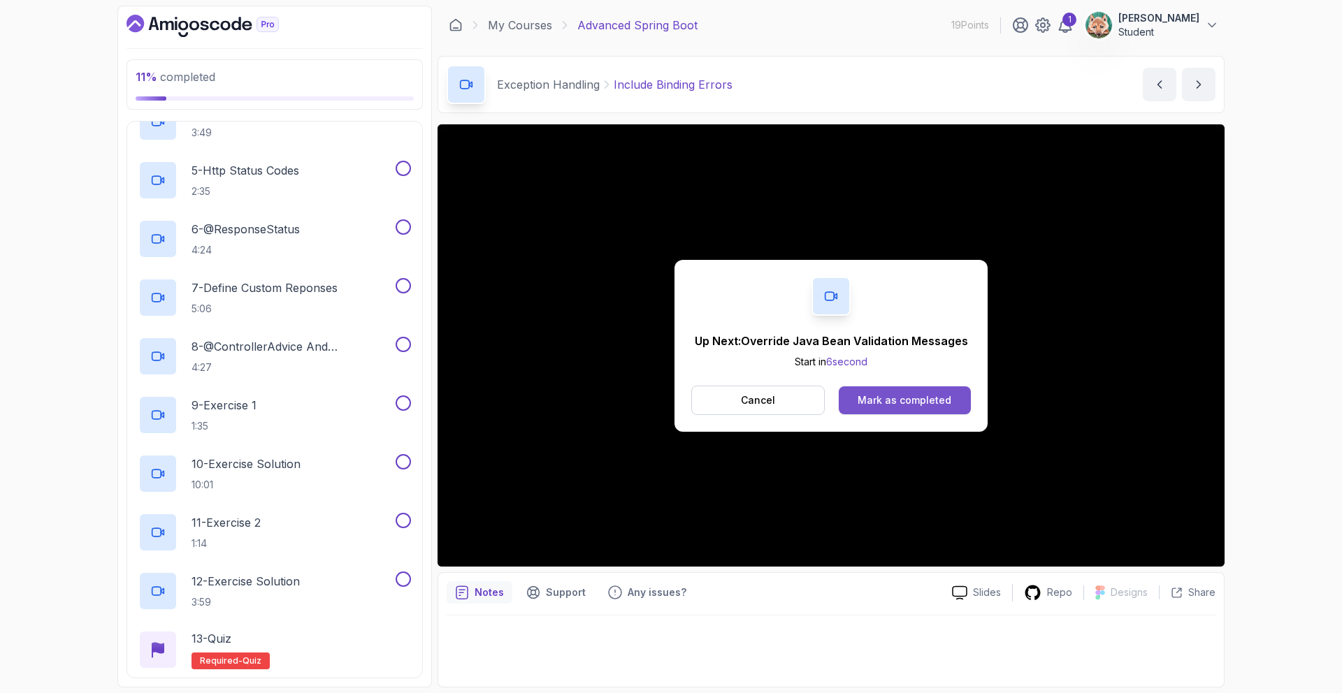
click at [904, 397] on div "Mark as completed" at bounding box center [905, 400] width 94 height 14
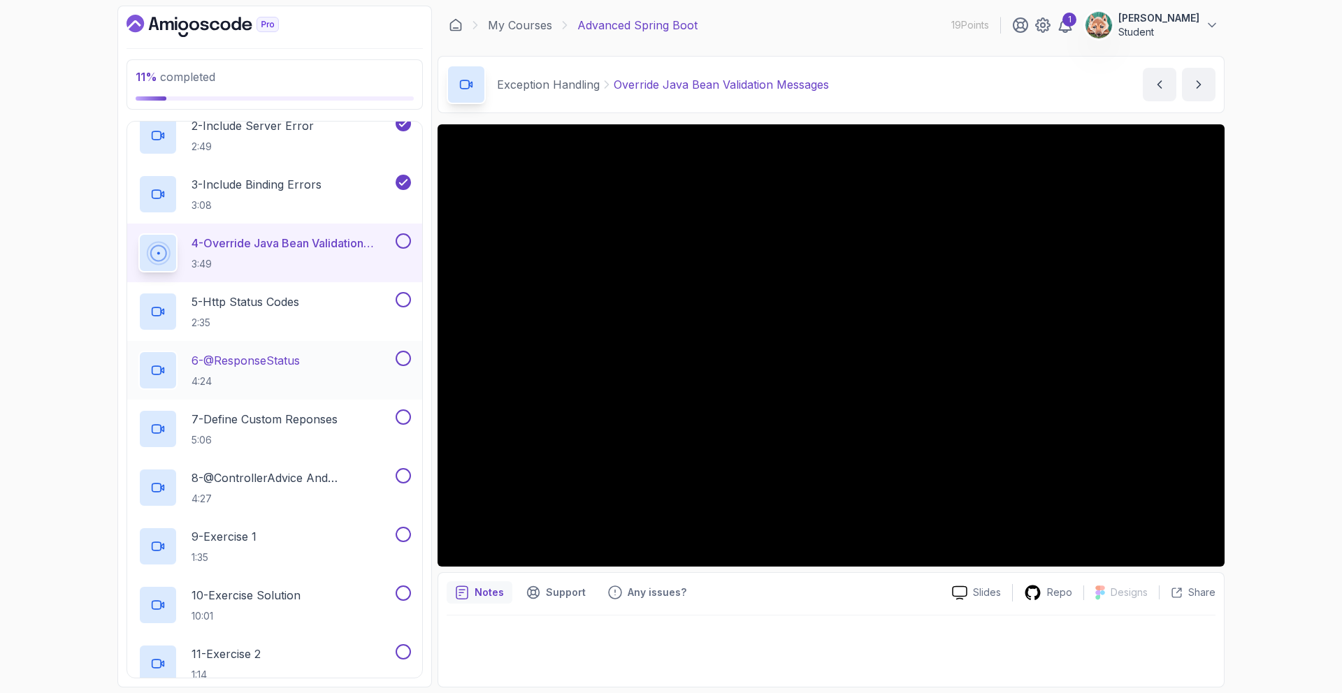
scroll to position [185, 0]
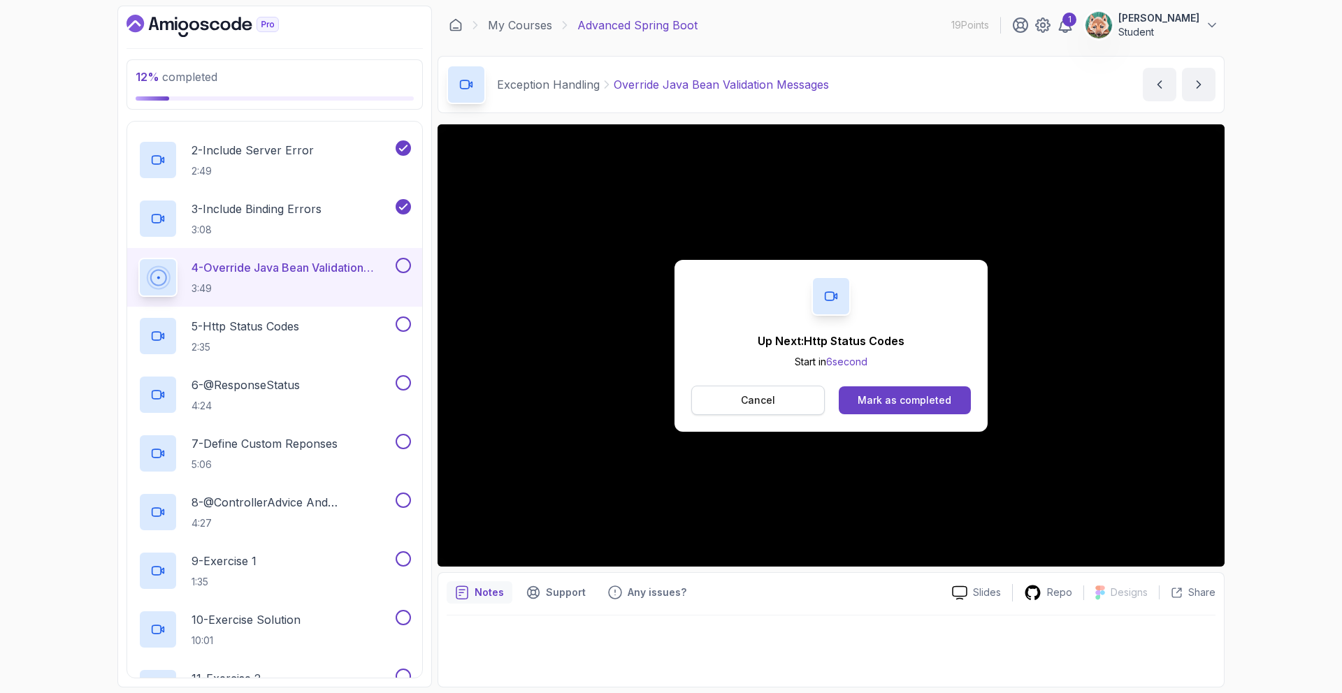
click at [766, 403] on p "Cancel" at bounding box center [758, 400] width 34 height 14
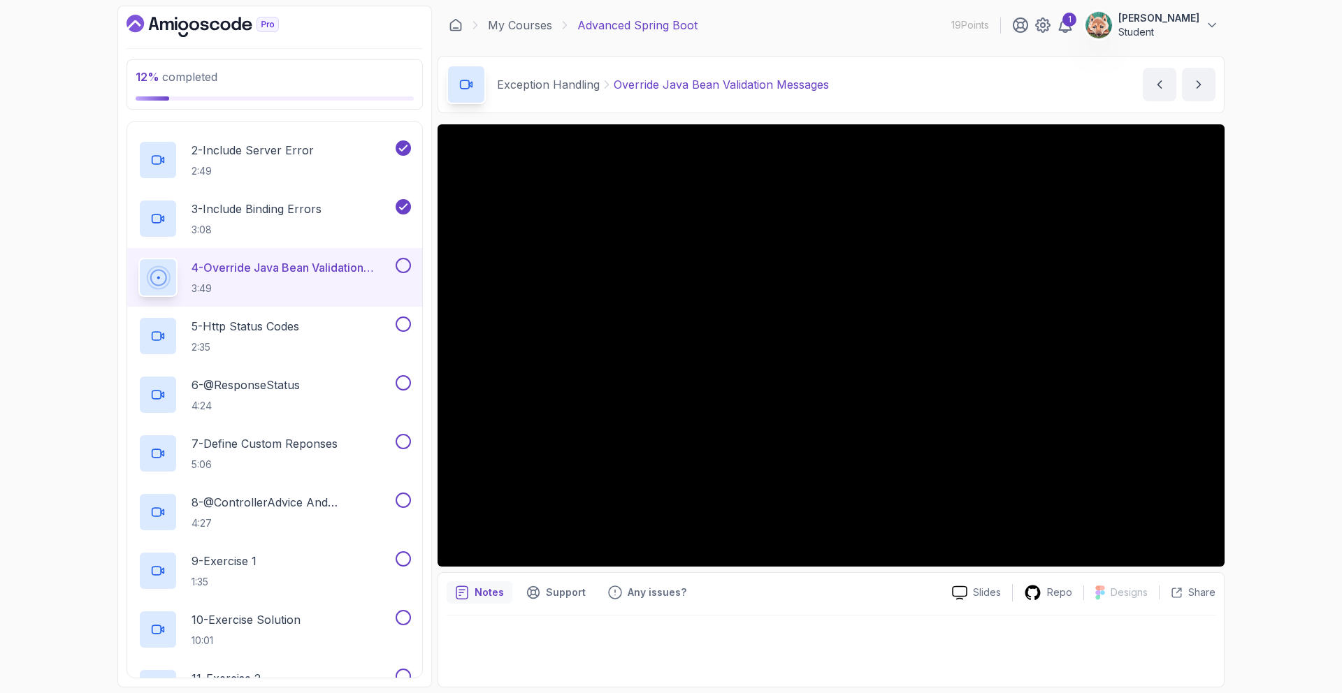
click at [401, 263] on button at bounding box center [403, 265] width 15 height 15
click at [299, 328] on p "5 - Http Status Codes" at bounding box center [246, 326] width 108 height 17
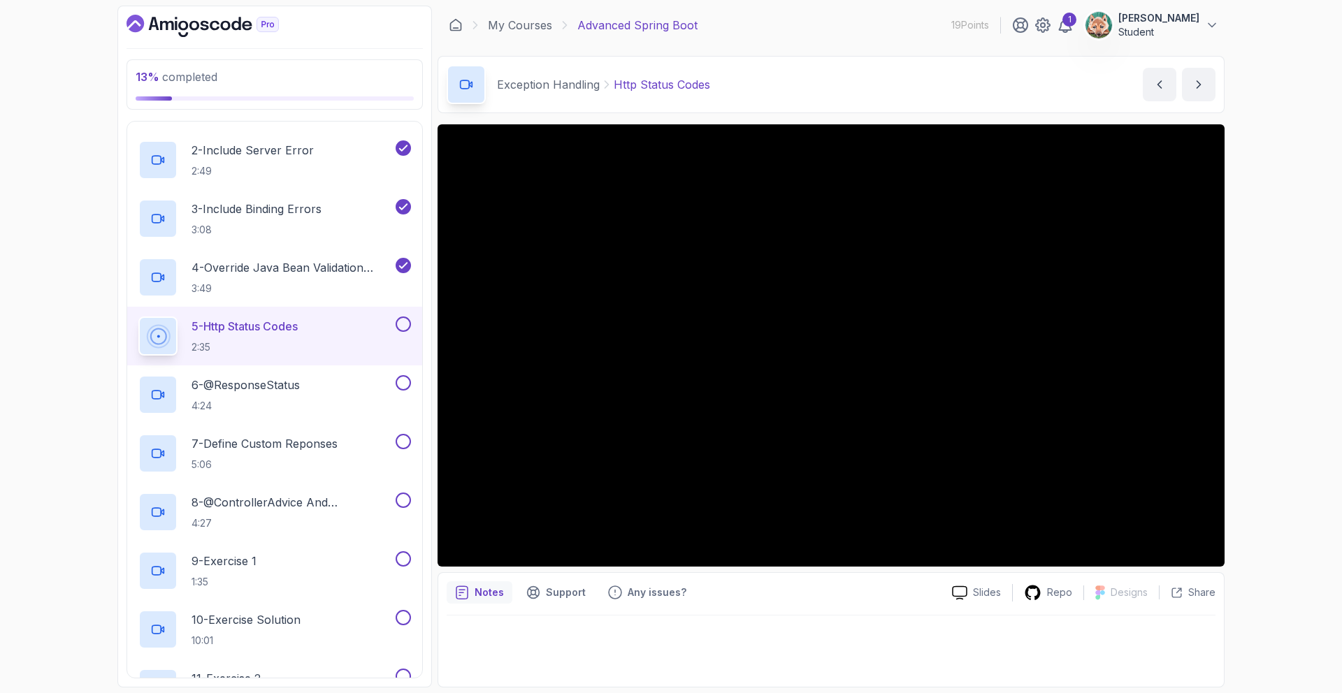
click at [492, 624] on div at bounding box center [831, 647] width 769 height 63
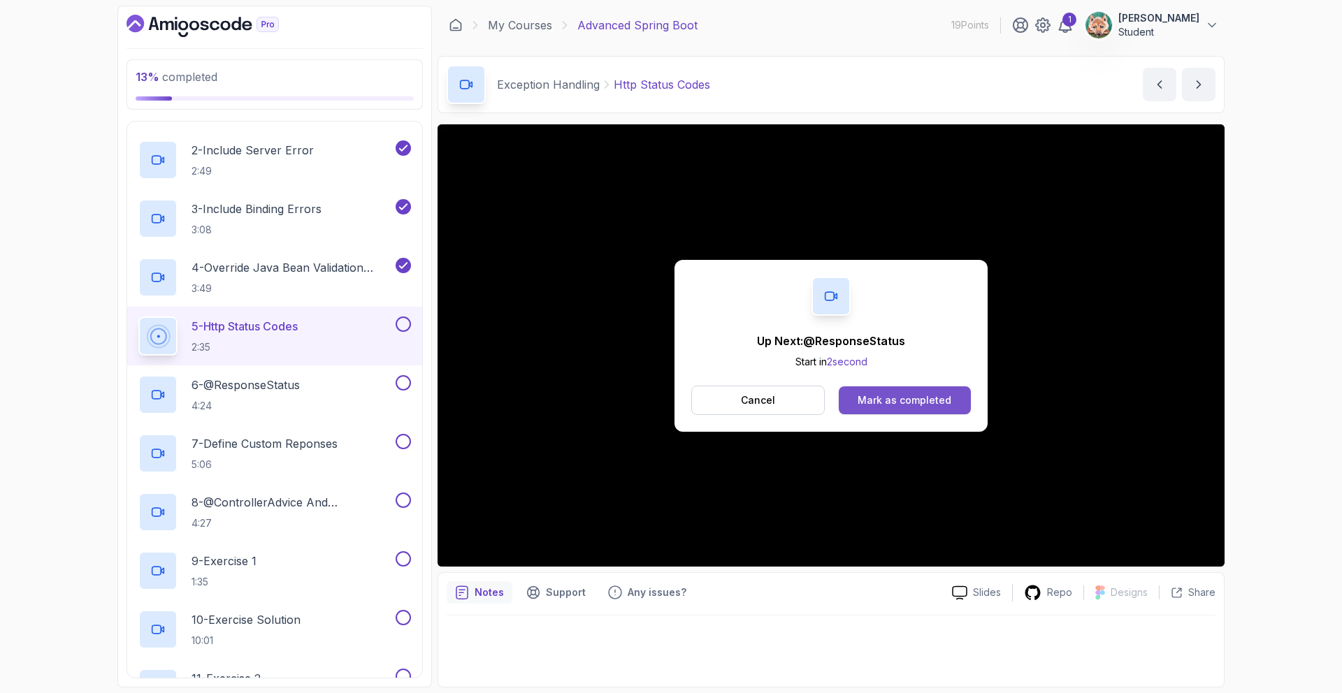
click at [911, 401] on div "Mark as completed" at bounding box center [905, 400] width 94 height 14
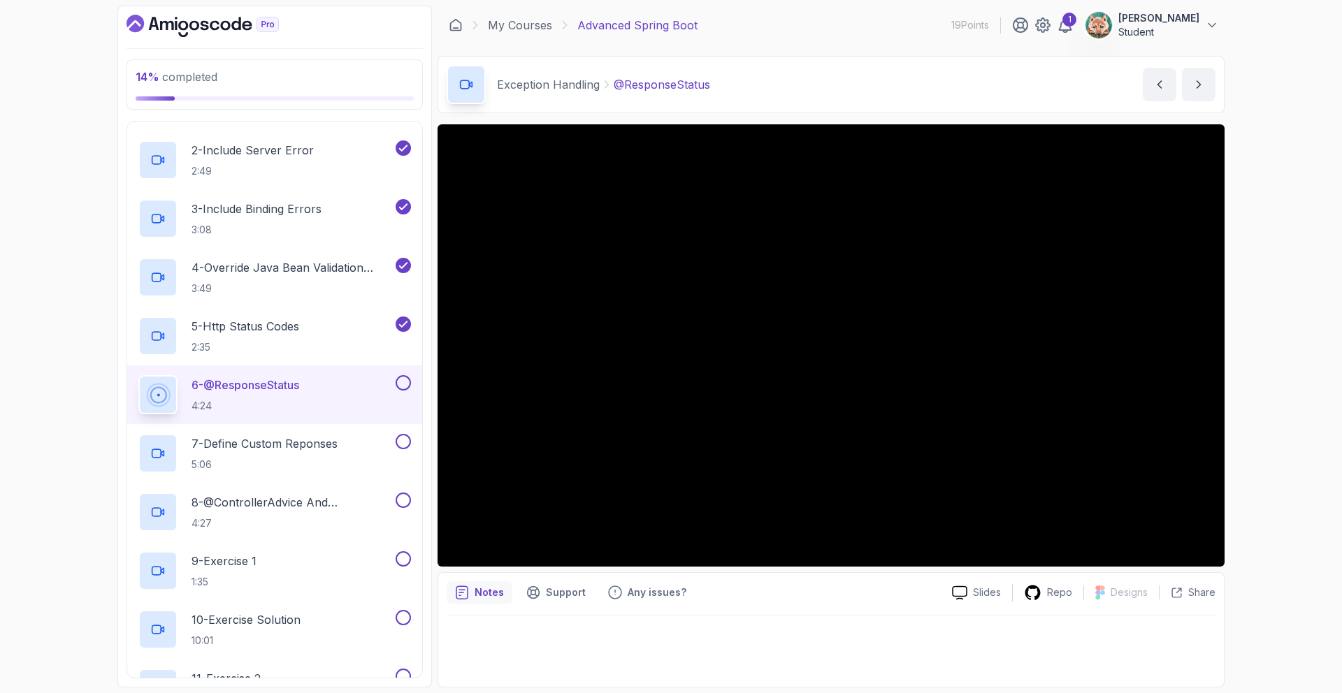
click at [515, 611] on div "Notes Support Any issues? Slides Repo Designs Design not available Share" at bounding box center [831, 629] width 787 height 115
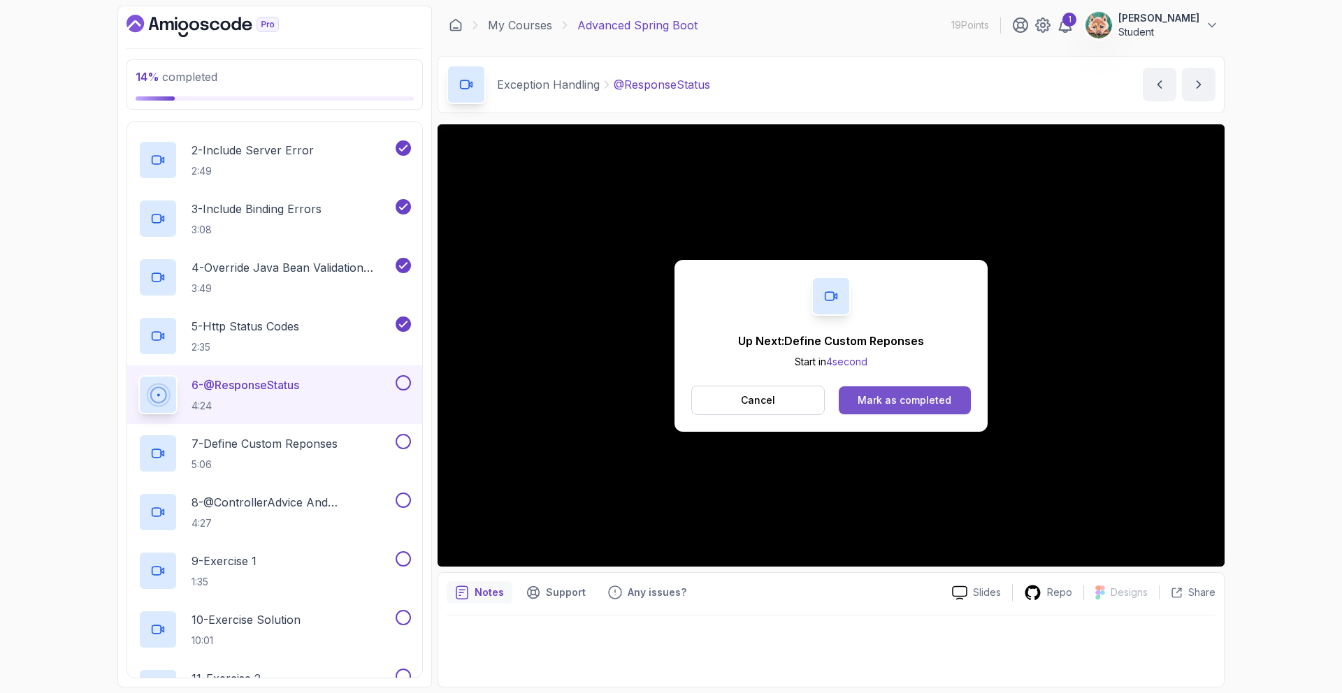
click at [960, 398] on button "Mark as completed" at bounding box center [905, 401] width 132 height 28
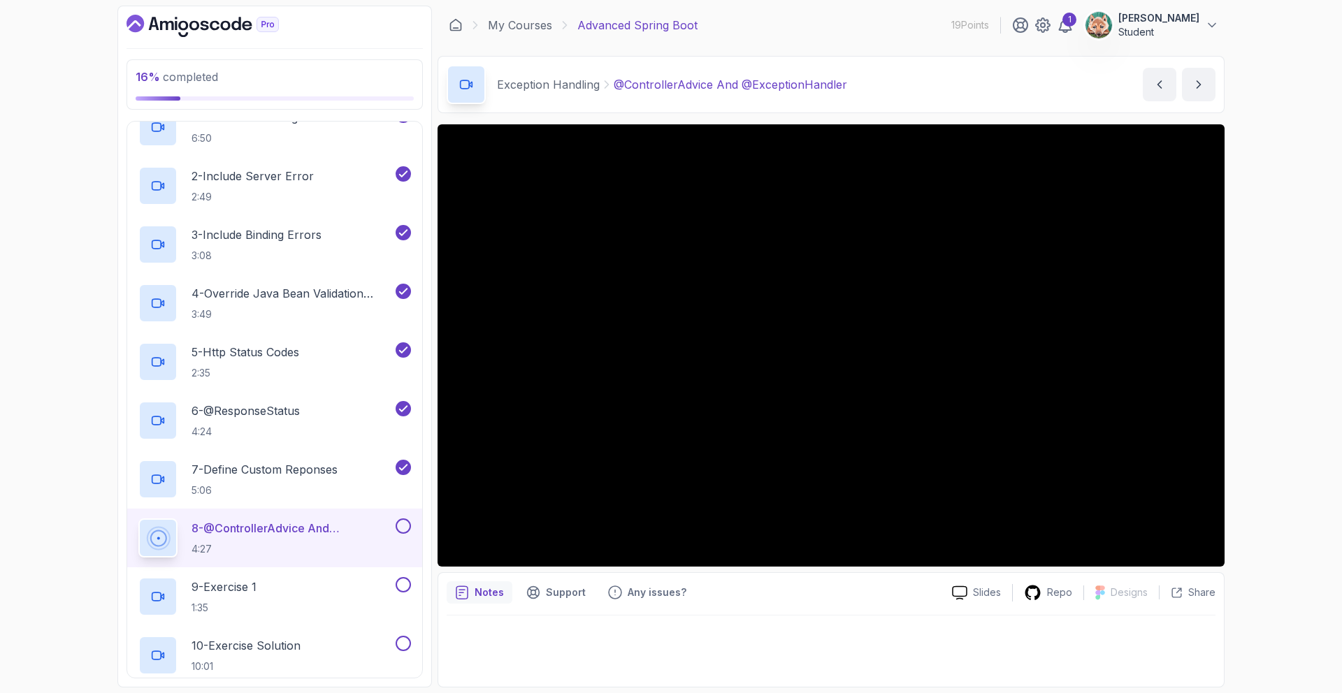
scroll to position [331, 0]
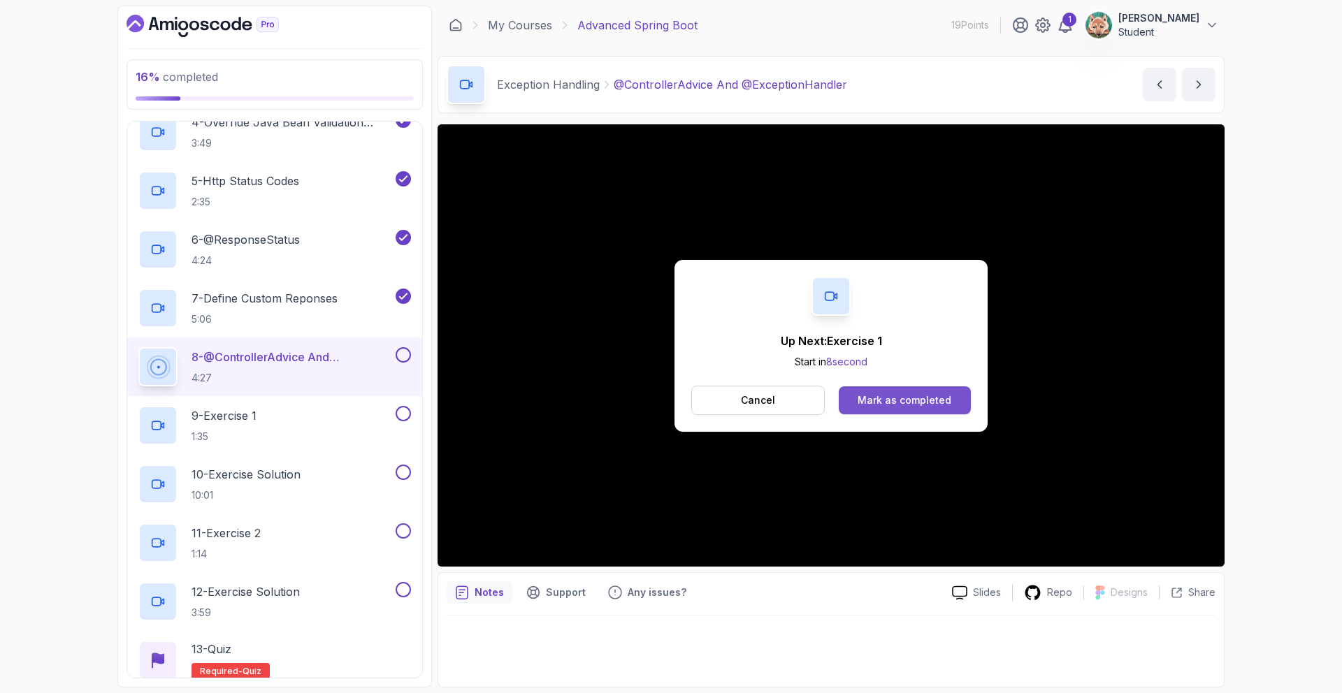
click at [914, 389] on button "Mark as completed" at bounding box center [905, 401] width 132 height 28
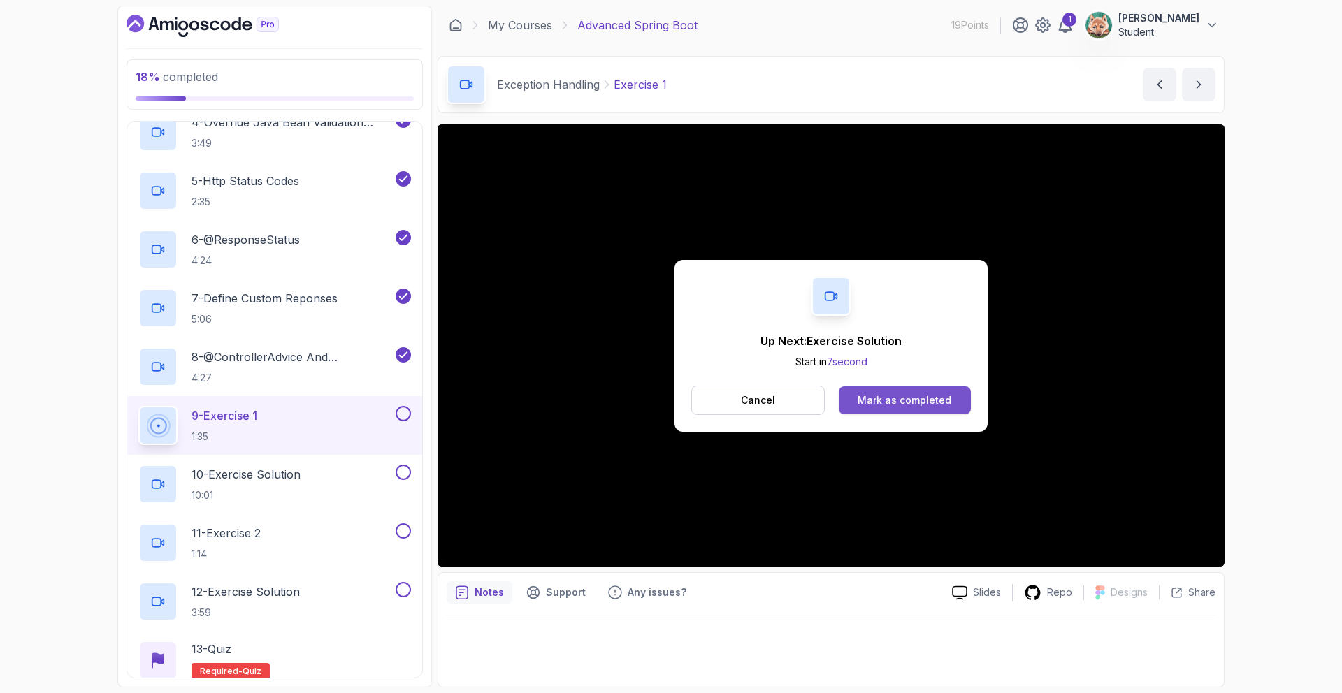
click at [895, 407] on button "Mark as completed" at bounding box center [905, 401] width 132 height 28
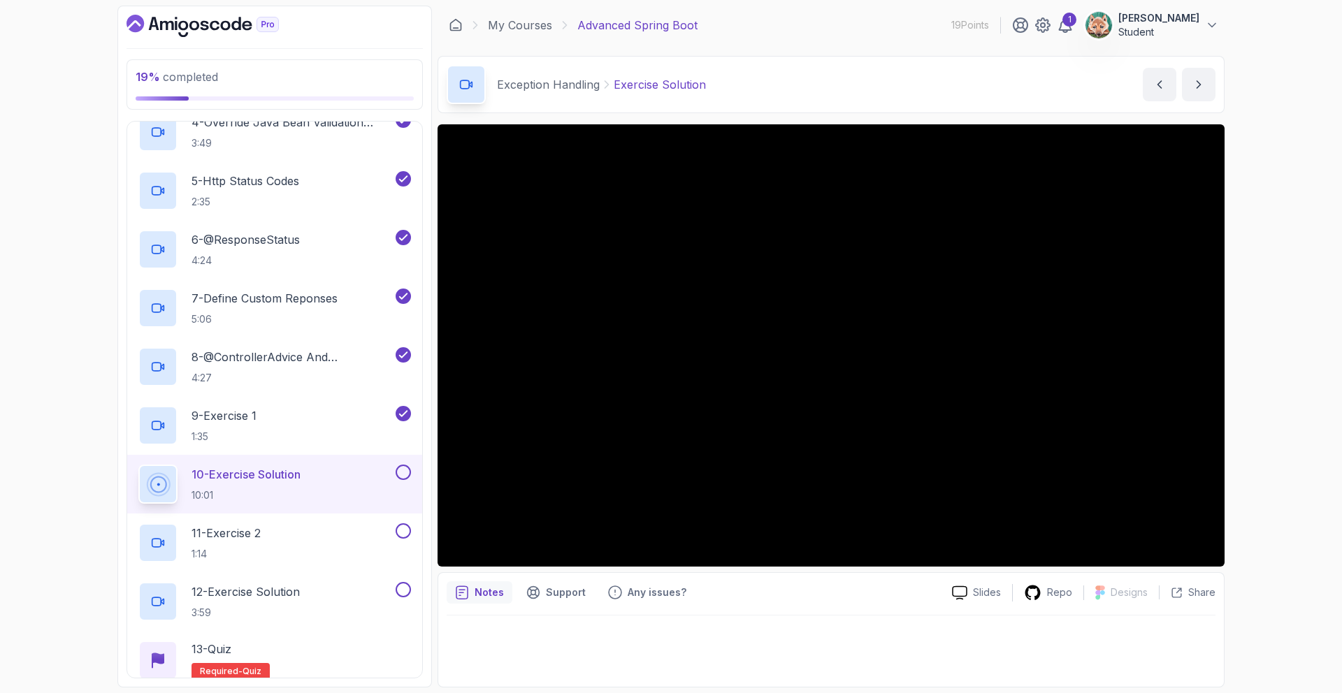
click at [1297, 87] on div "19 % completed 1 - Intro 2 - Java Bean Validation 3 - Exception Handling 1 - We…" at bounding box center [671, 346] width 1342 height 693
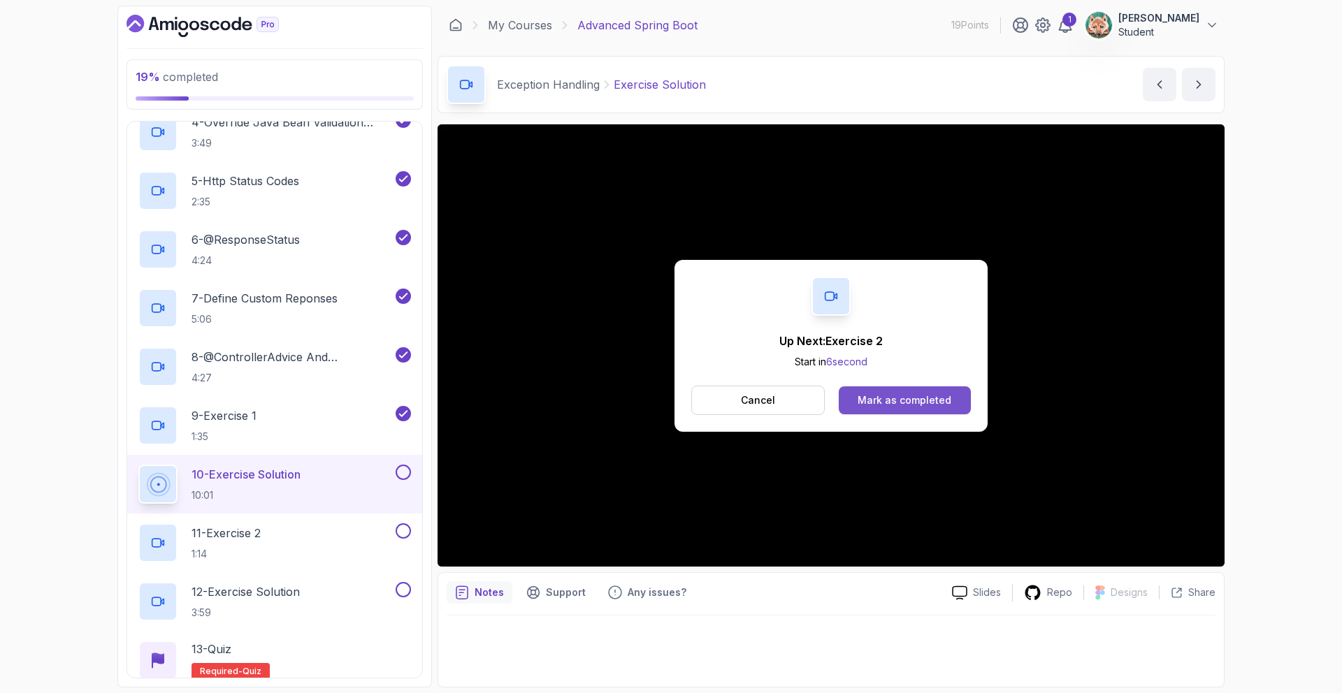
click at [916, 400] on div "Mark as completed" at bounding box center [905, 400] width 94 height 14
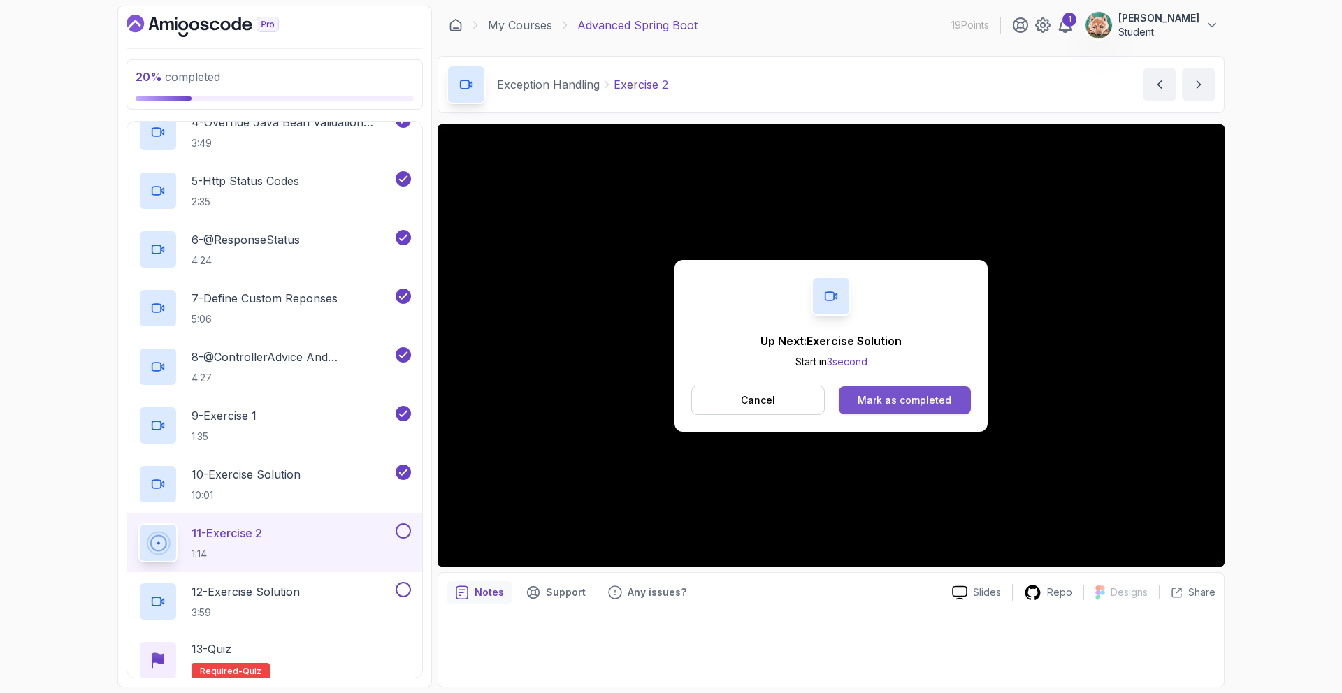
click at [929, 399] on div "Mark as completed" at bounding box center [905, 400] width 94 height 14
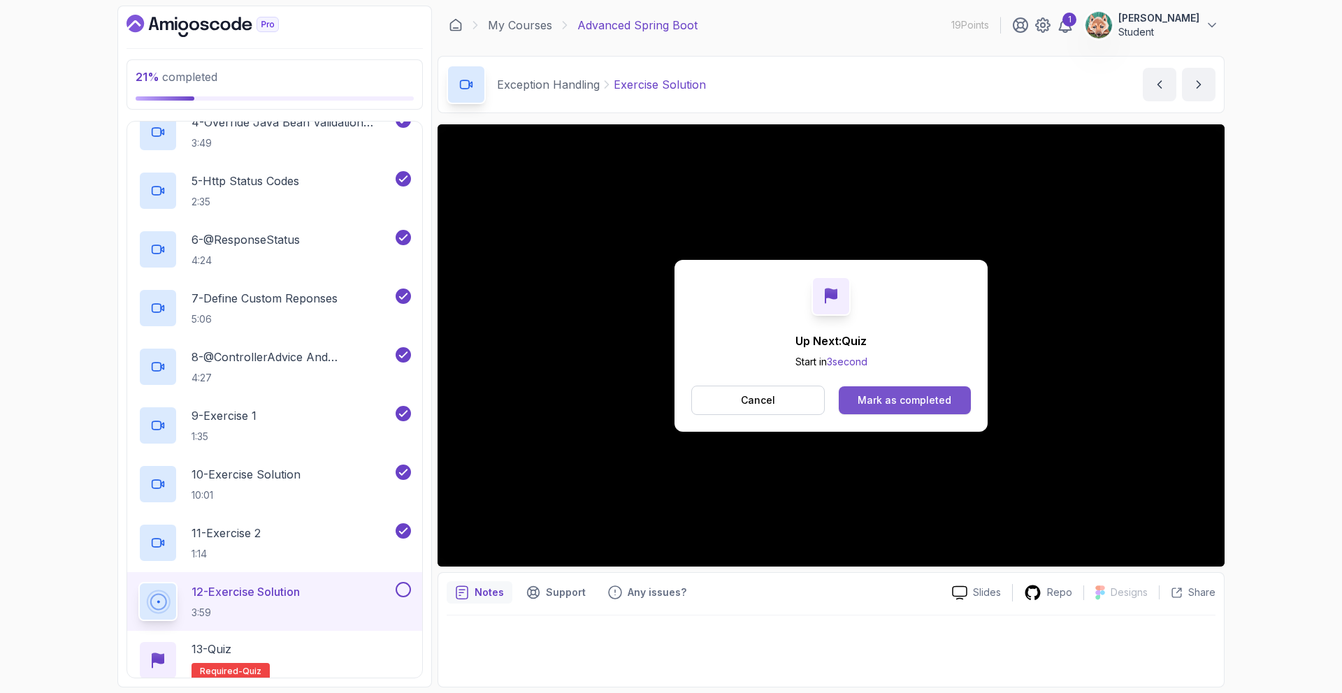
click at [946, 389] on button "Mark as completed" at bounding box center [905, 401] width 132 height 28
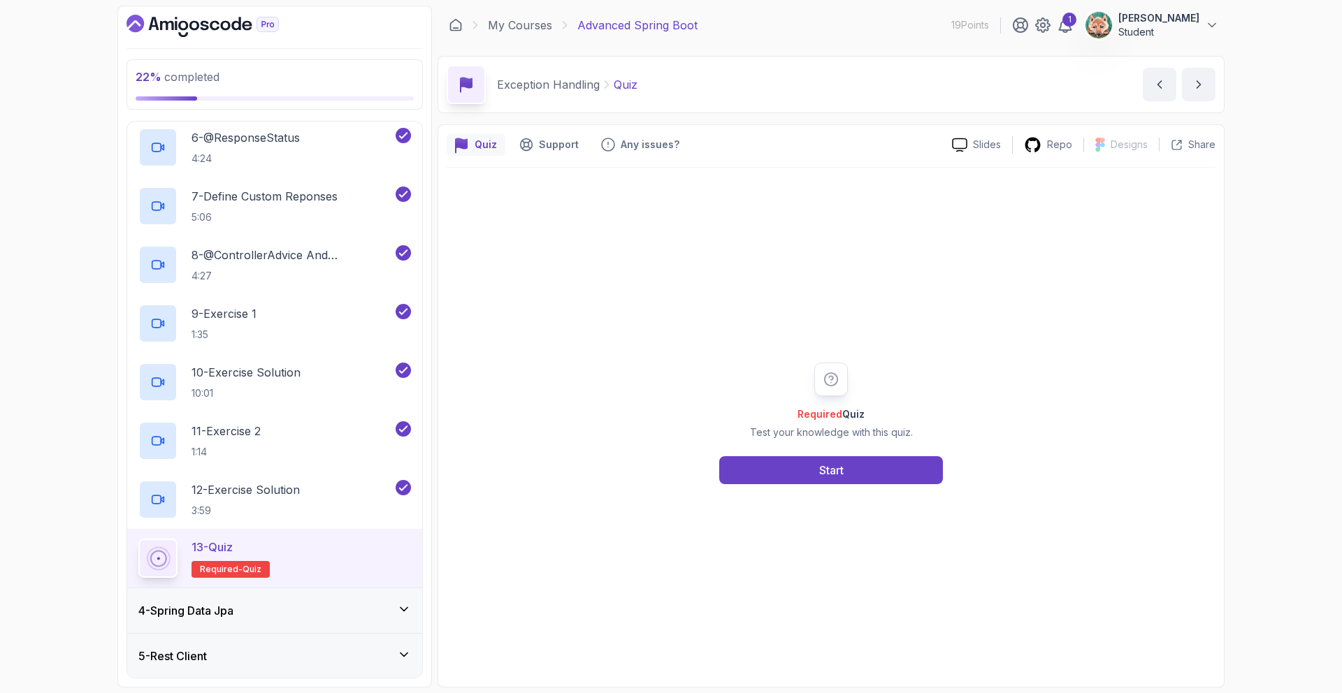
scroll to position [432, 0]
click at [301, 259] on p "8 - @ControllerAdvice And @ExceptionHandler" at bounding box center [292, 255] width 201 height 17
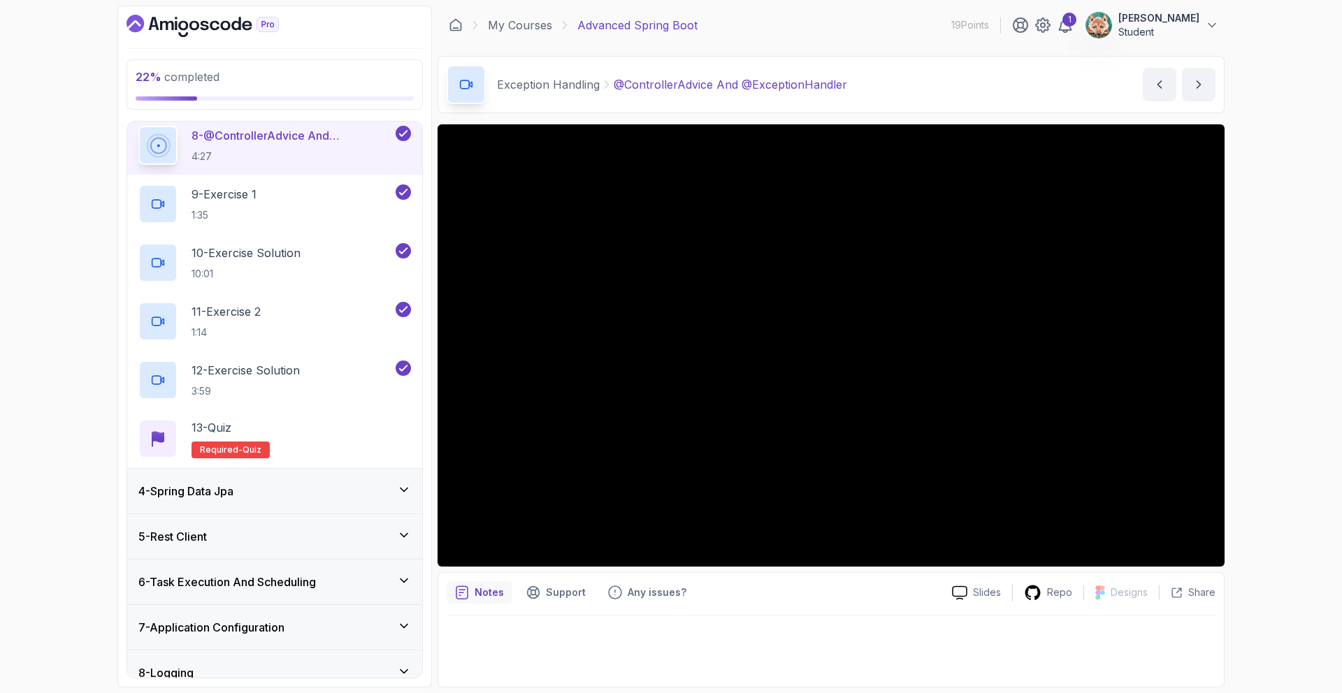
scroll to position [572, 0]
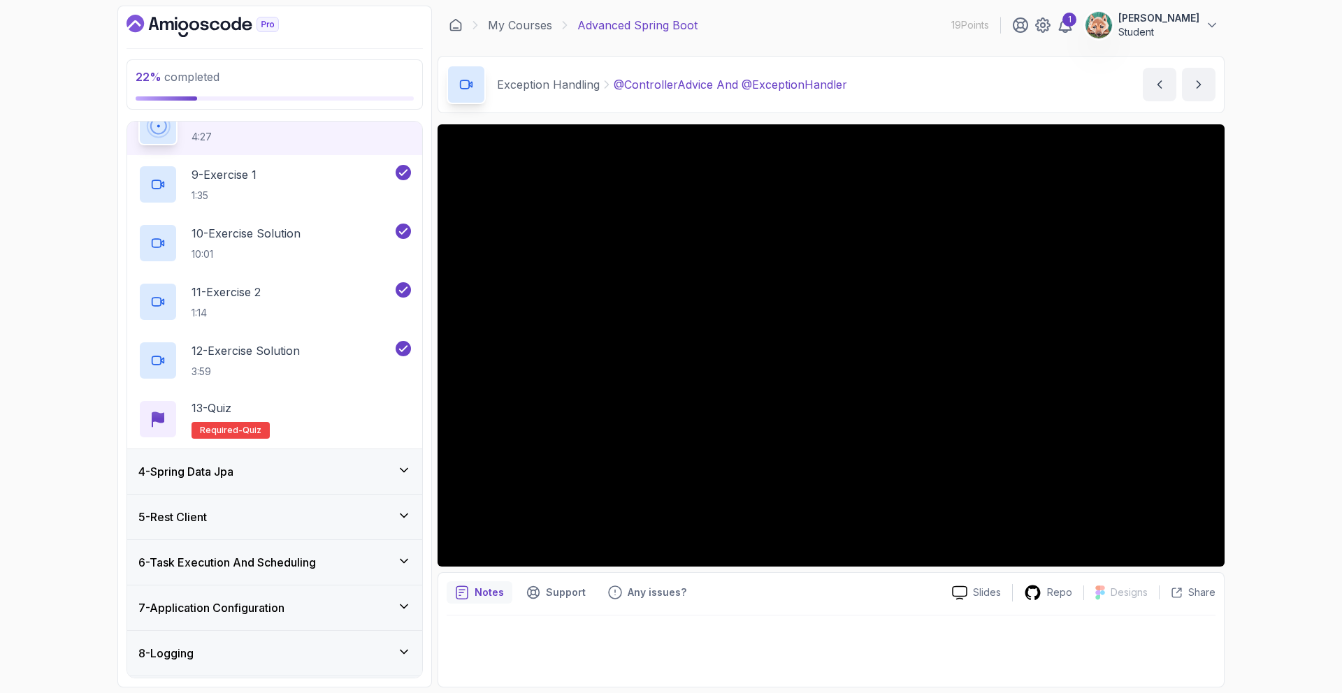
click at [287, 468] on div "4 - Spring Data Jpa" at bounding box center [274, 471] width 273 height 17
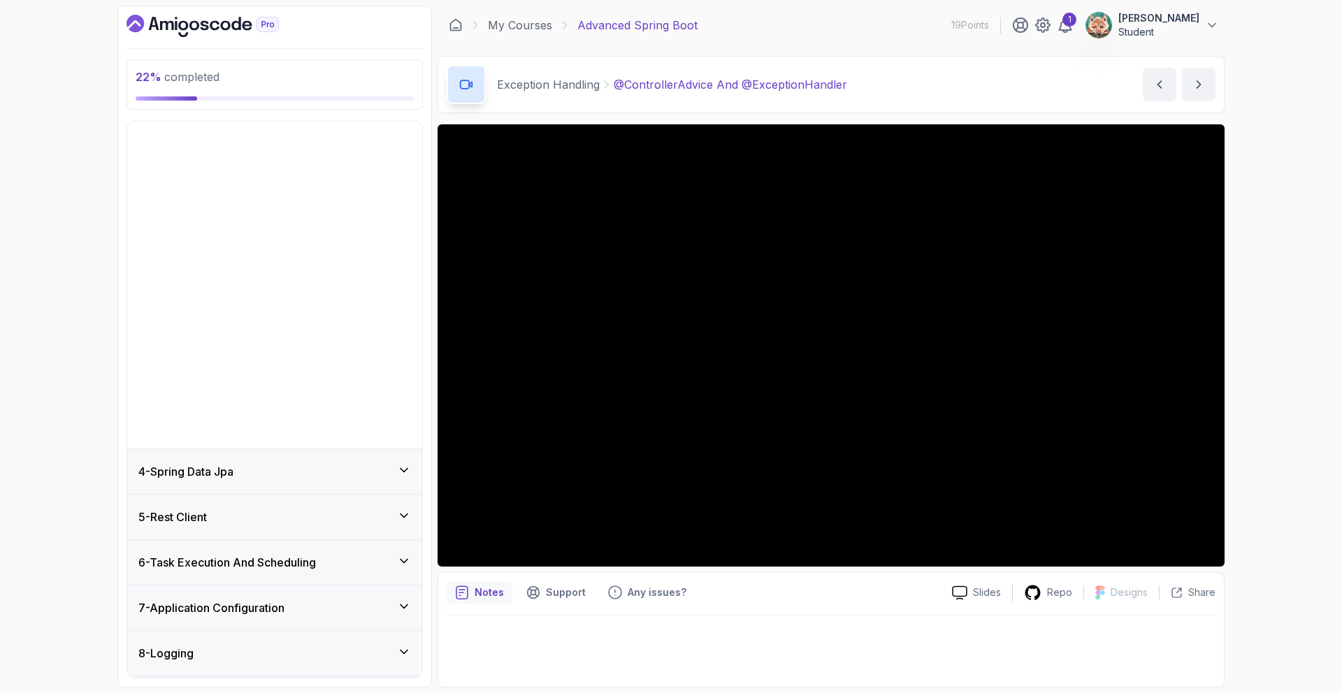
scroll to position [34, 0]
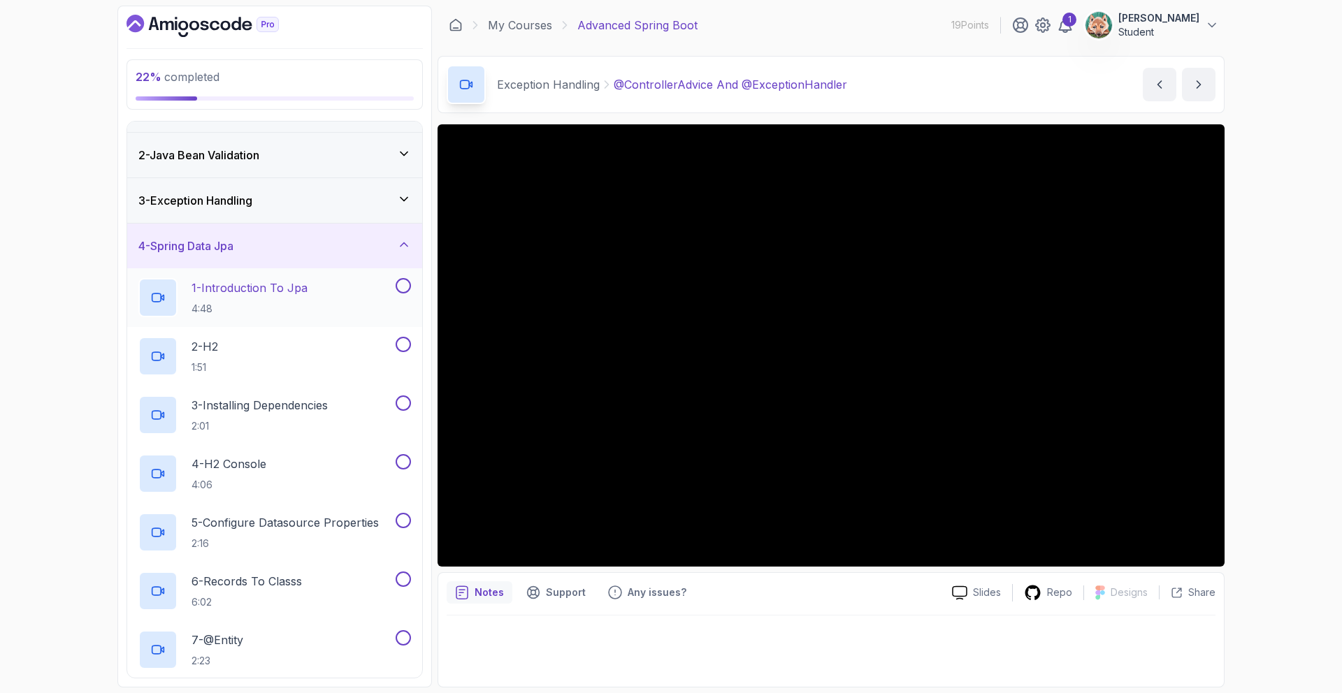
click at [259, 291] on p "1 - Introduction To Jpa" at bounding box center [250, 288] width 116 height 17
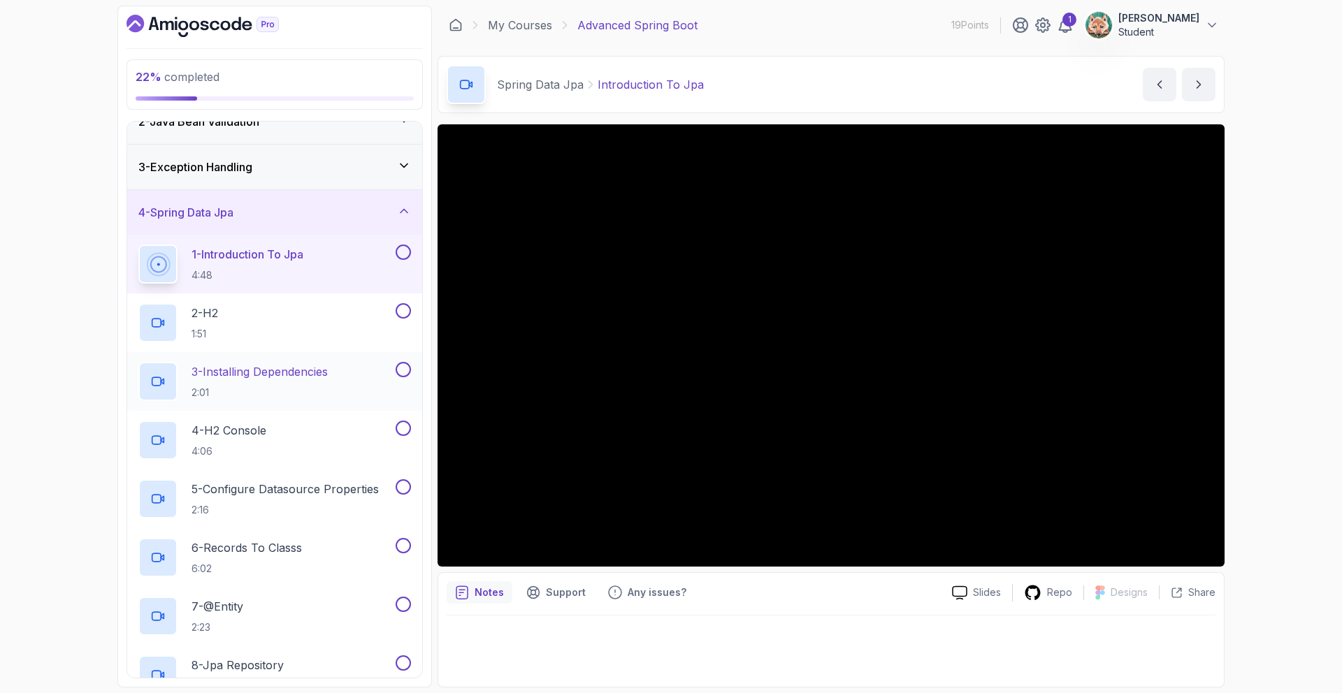
scroll to position [68, 0]
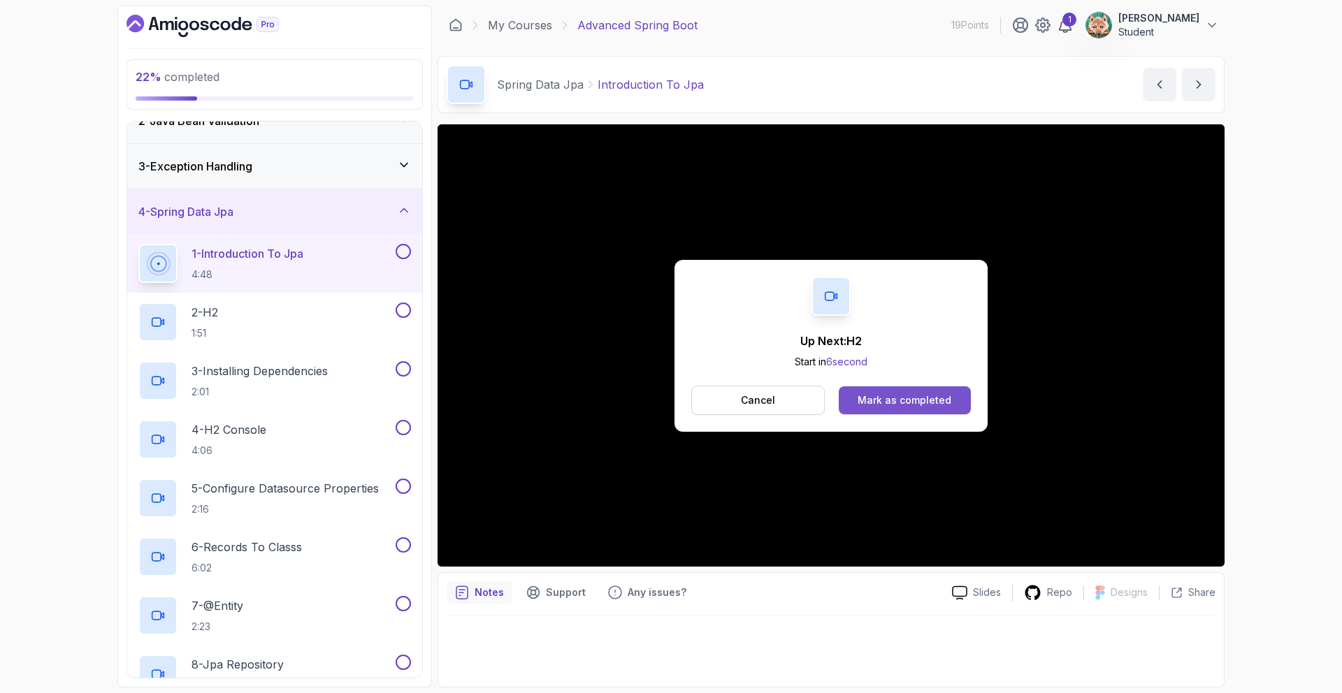
click at [894, 397] on div "Mark as completed" at bounding box center [905, 400] width 94 height 14
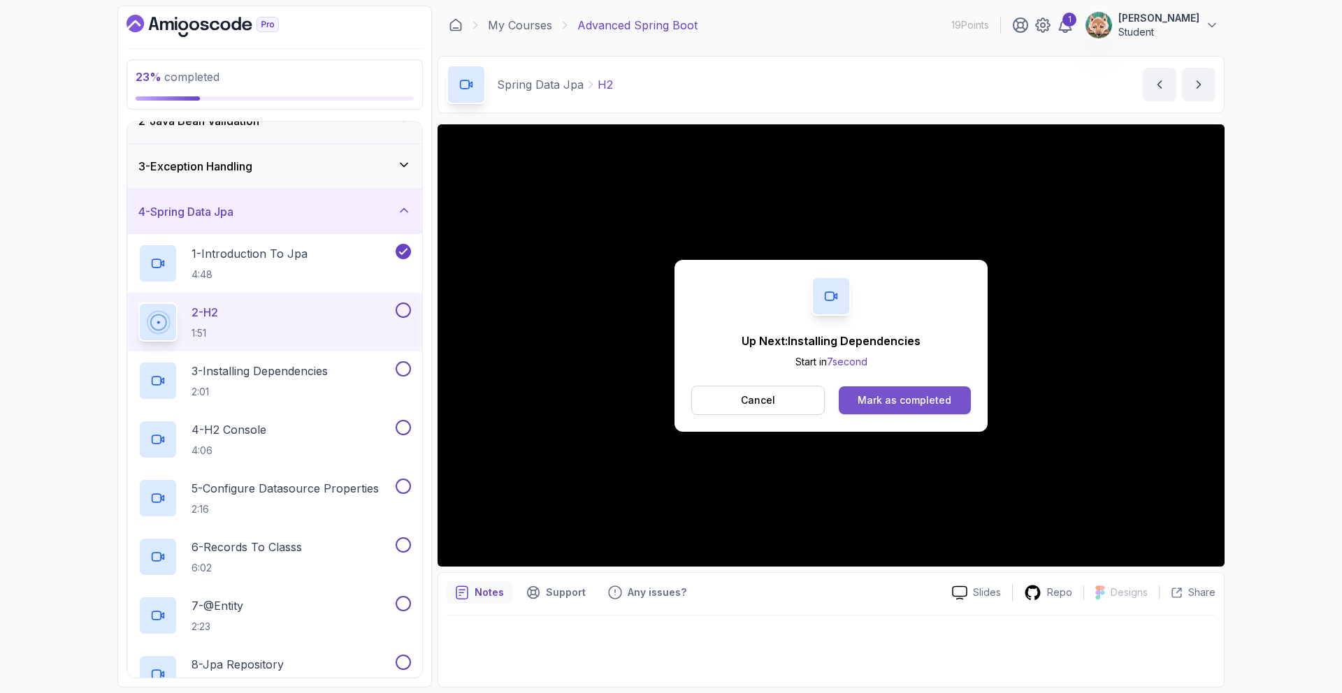
click at [955, 392] on button "Mark as completed" at bounding box center [905, 401] width 132 height 28
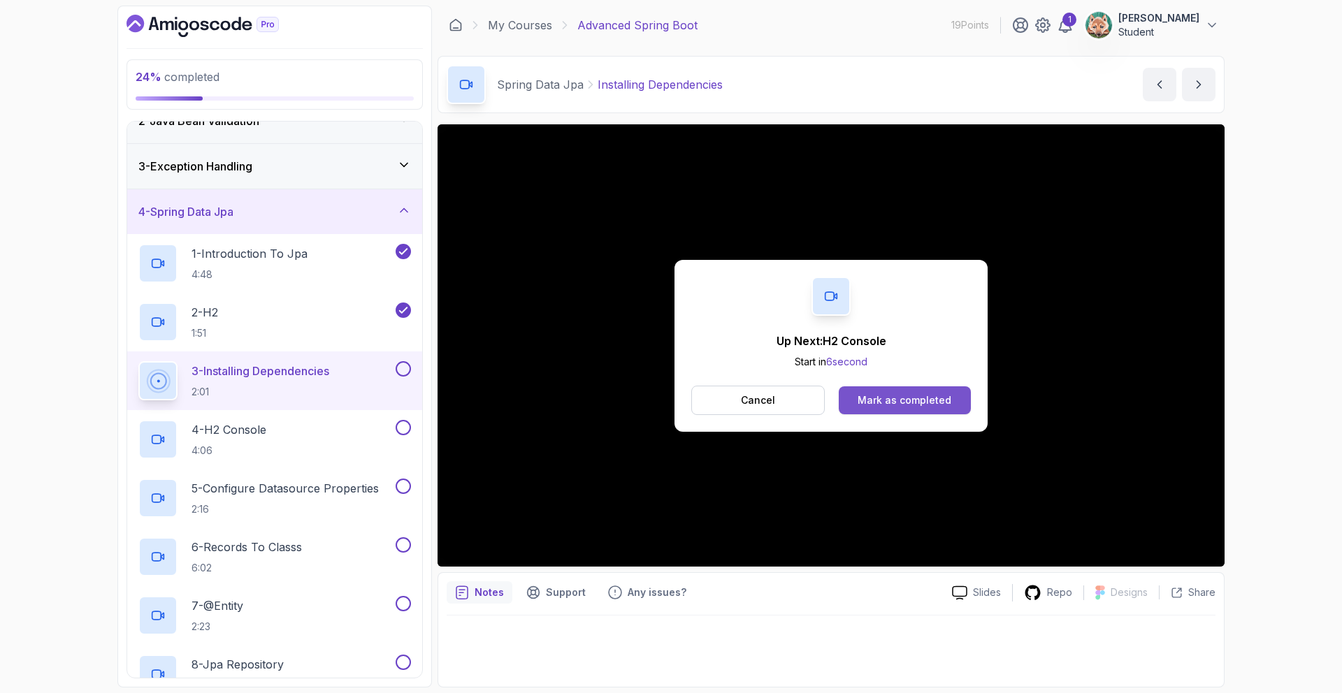
click at [915, 393] on div "Mark as completed" at bounding box center [905, 400] width 94 height 14
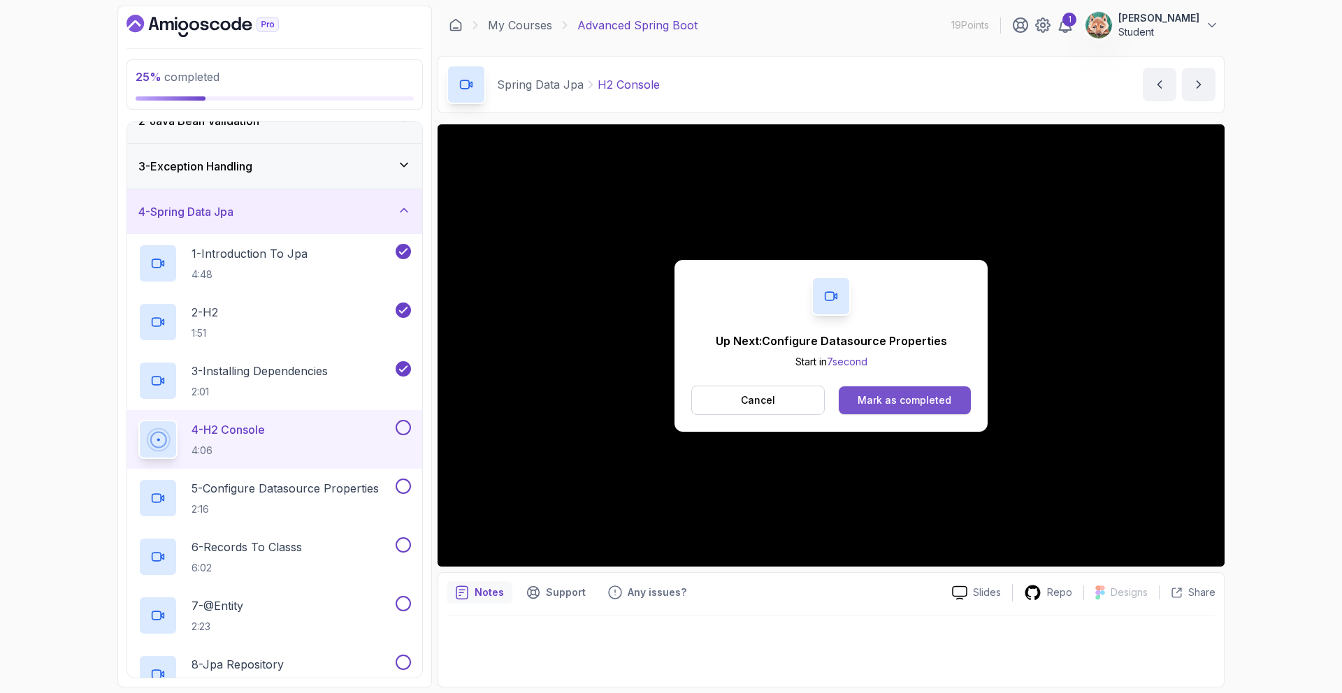
click at [890, 403] on div "Mark as completed" at bounding box center [905, 400] width 94 height 14
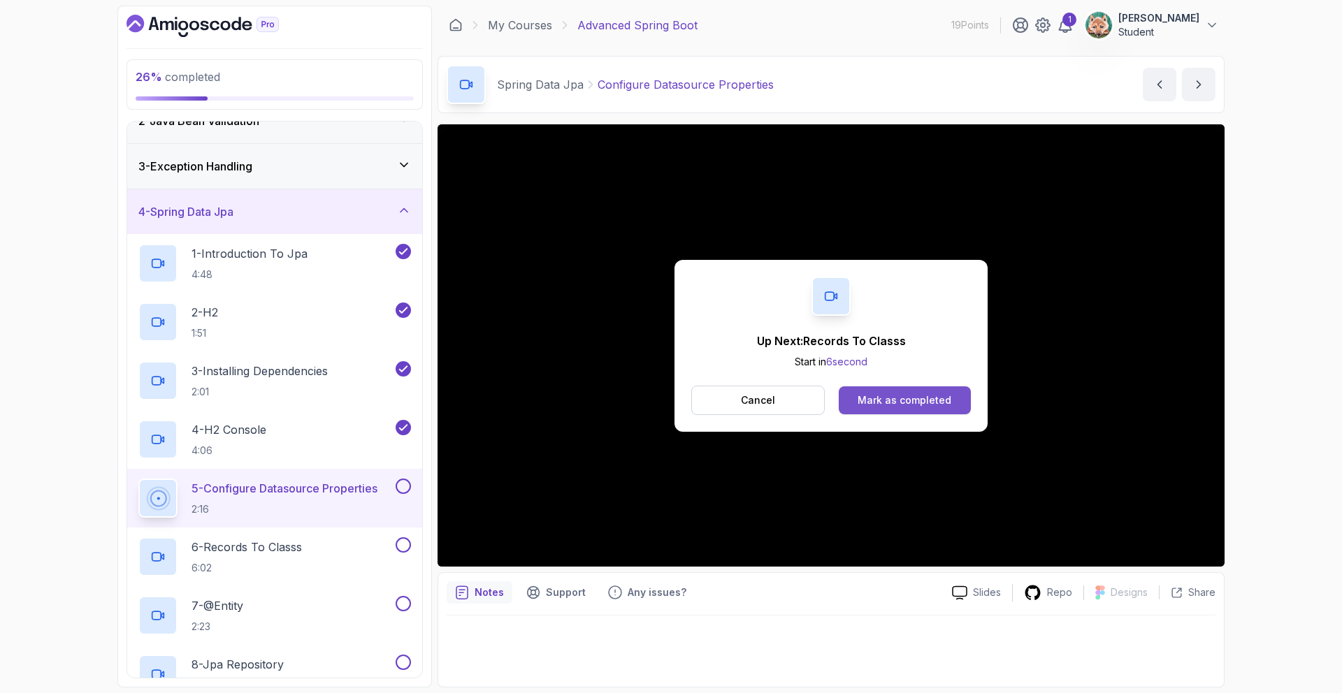
click at [893, 406] on div "Mark as completed" at bounding box center [905, 400] width 94 height 14
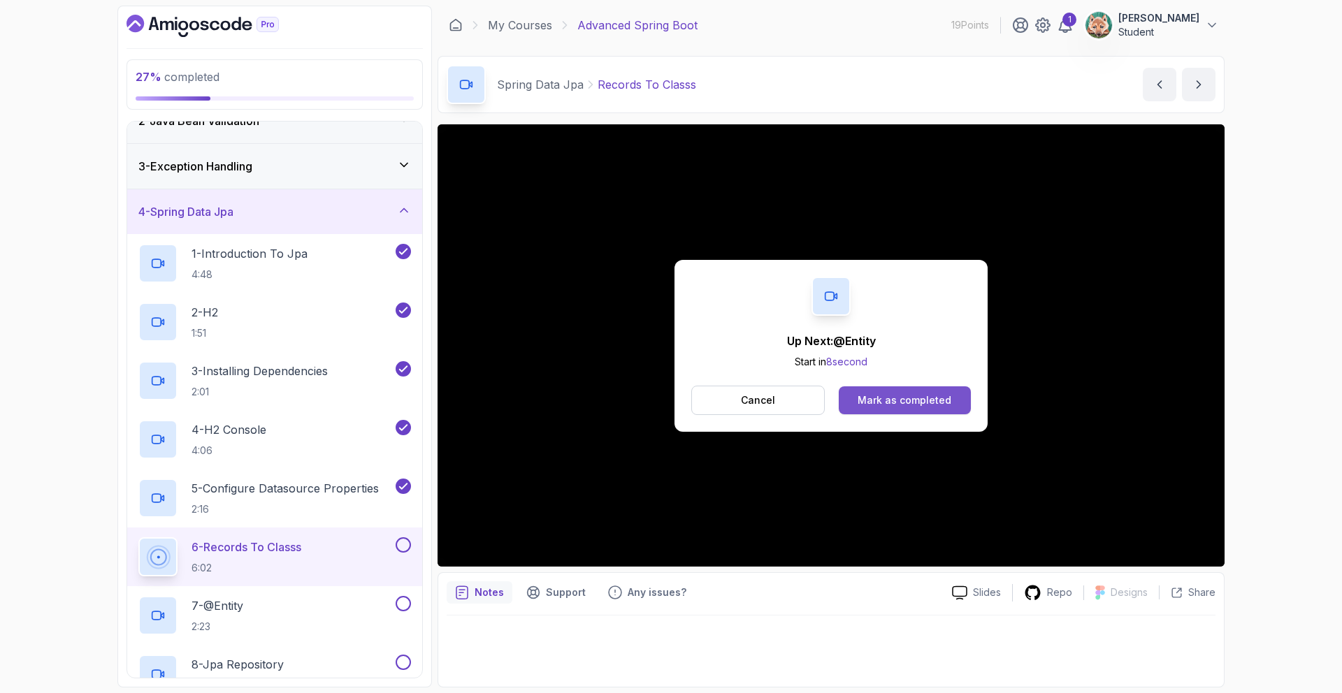
click at [886, 410] on button "Mark as completed" at bounding box center [905, 401] width 132 height 28
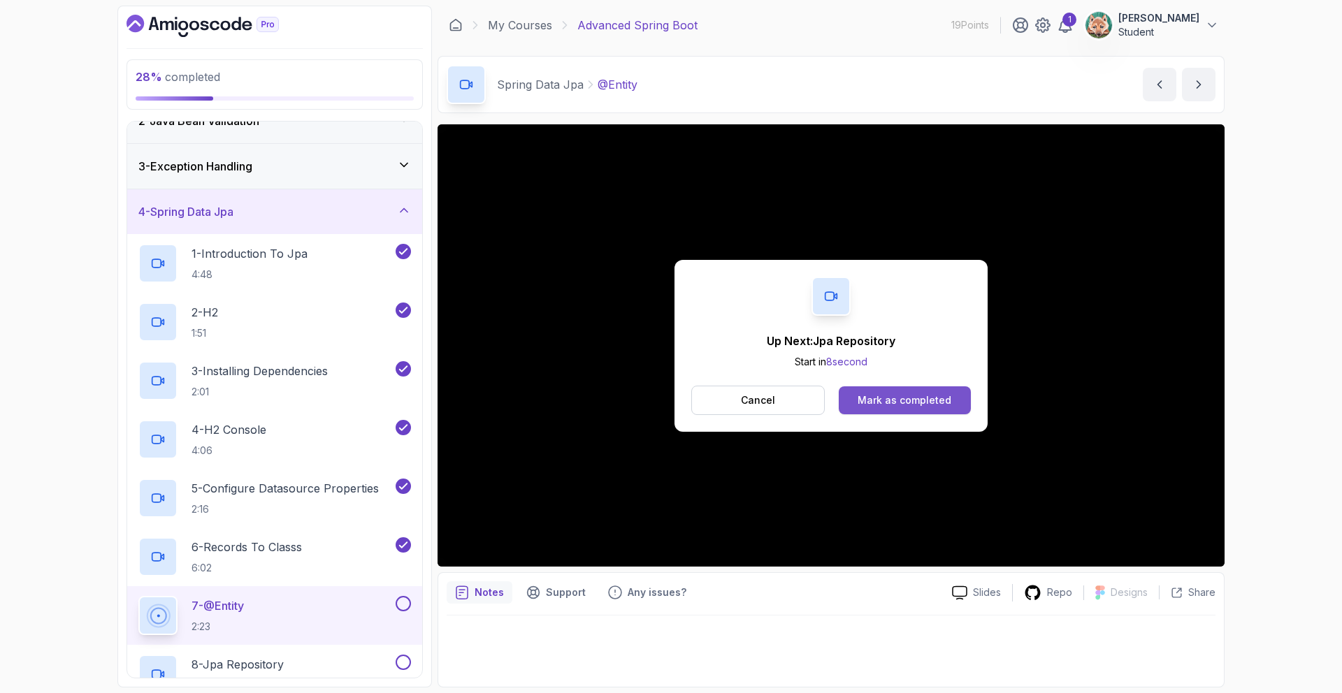
click at [890, 393] on div "Mark as completed" at bounding box center [905, 400] width 94 height 14
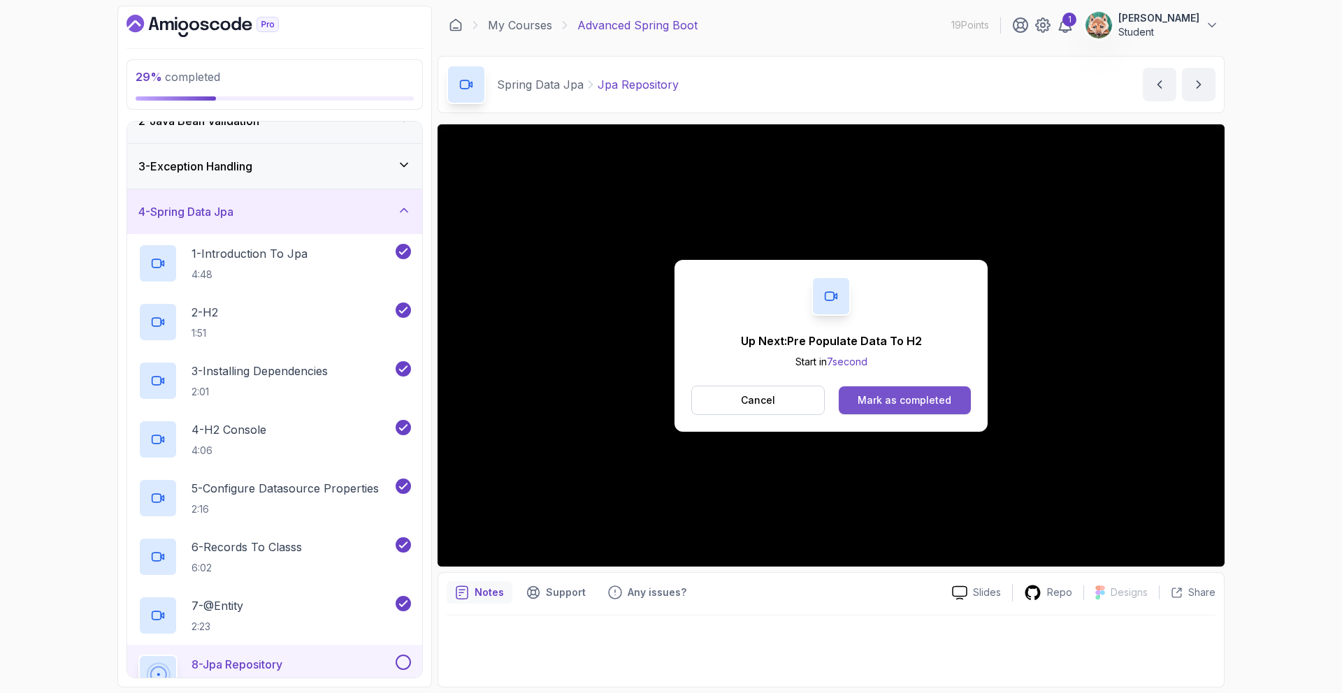
click at [909, 391] on button "Mark as completed" at bounding box center [905, 401] width 132 height 28
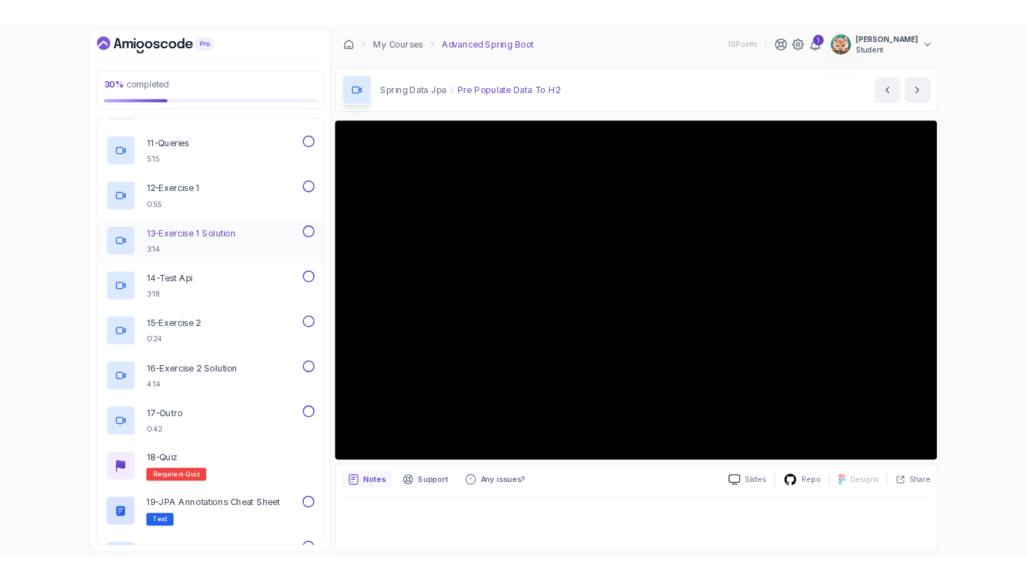
scroll to position [593, 0]
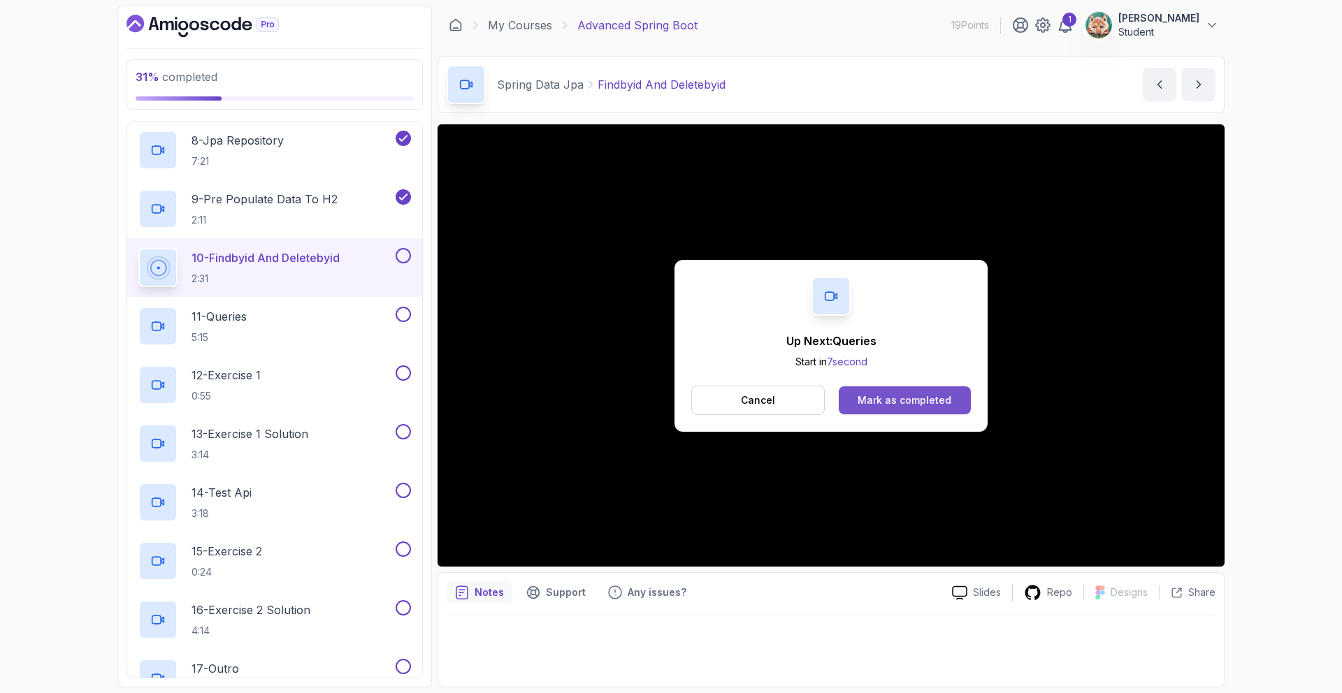
click at [907, 393] on div "Mark as completed" at bounding box center [905, 400] width 94 height 14
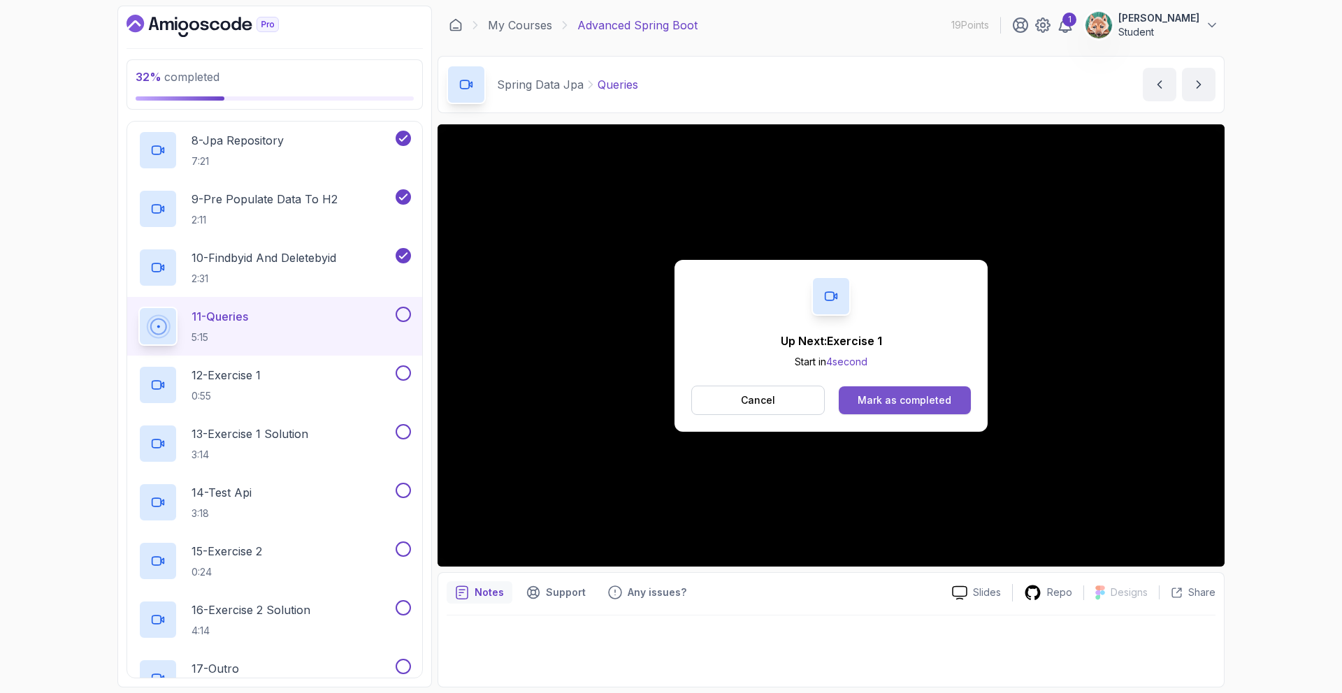
click at [938, 396] on div "Mark as completed" at bounding box center [905, 400] width 94 height 14
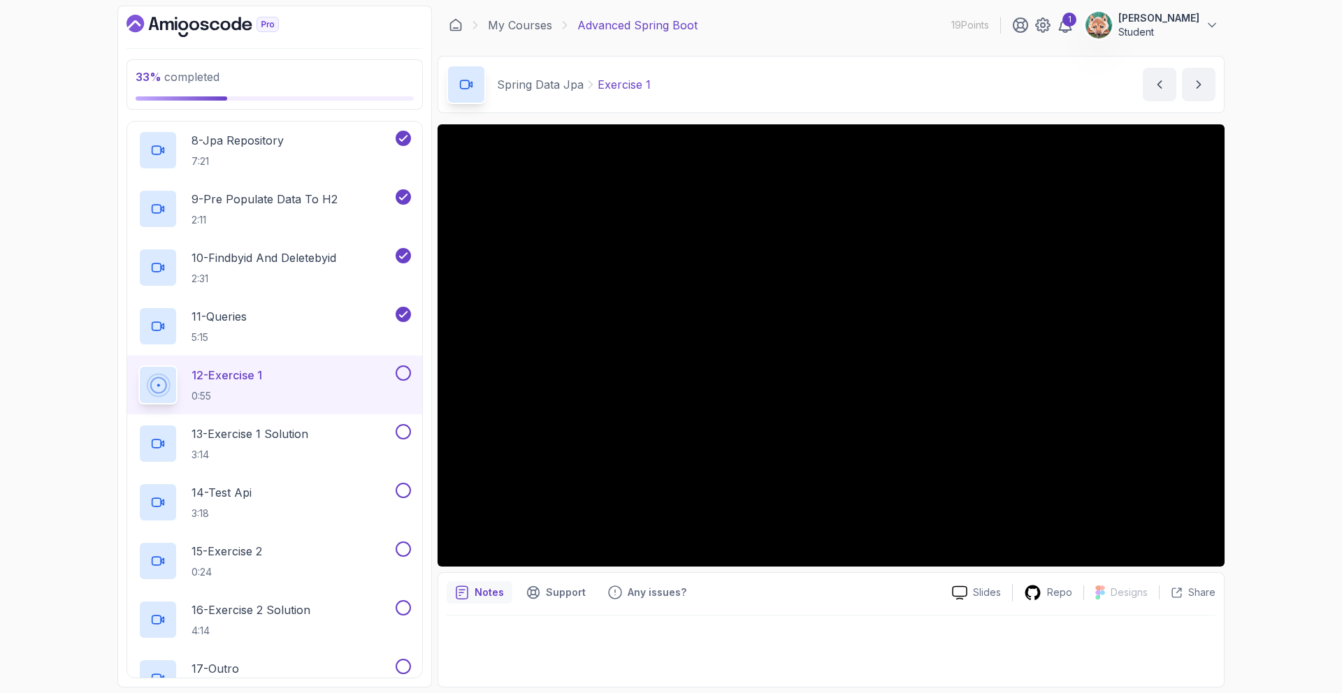
click at [247, 18] on icon "Dashboard" at bounding box center [203, 26] width 152 height 22
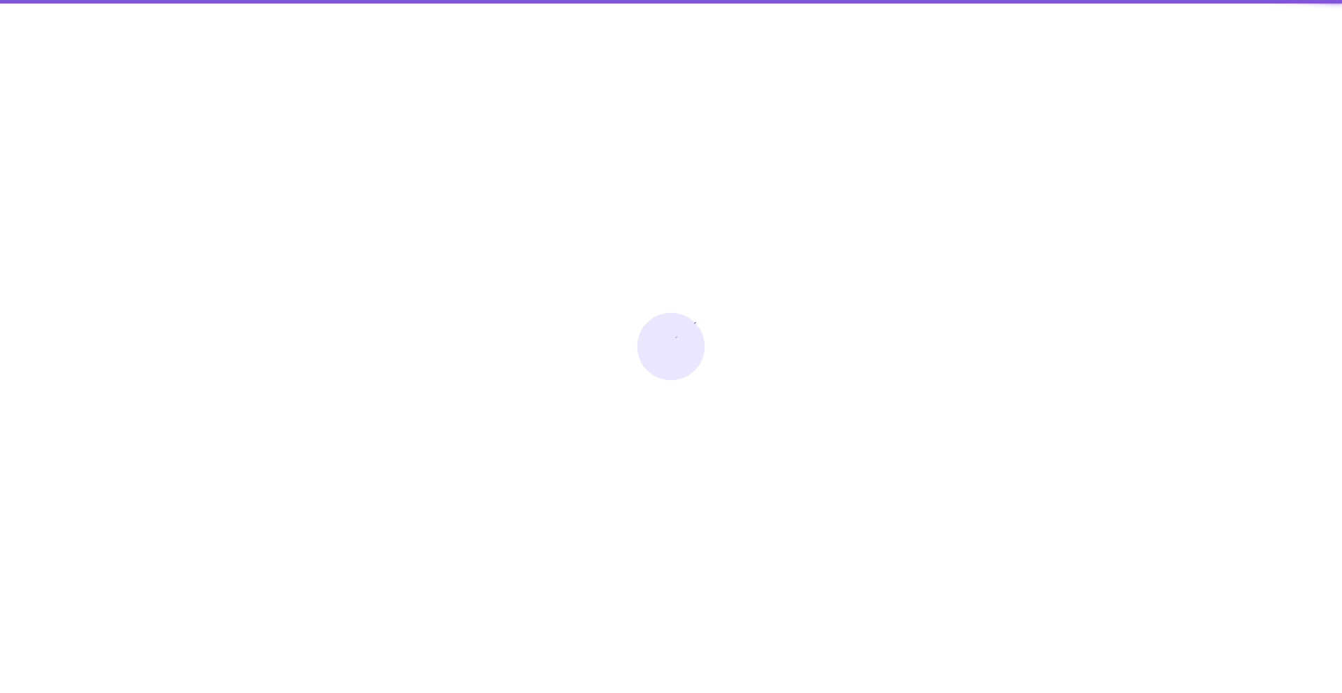
click at [240, 22] on div at bounding box center [671, 346] width 1342 height 693
